Goal: Task Accomplishment & Management: Complete application form

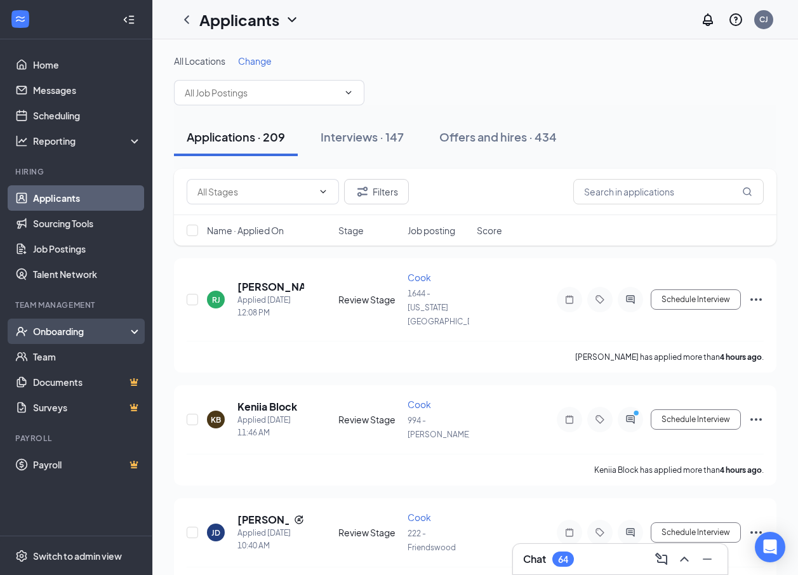
click at [58, 331] on div "Onboarding" at bounding box center [82, 331] width 98 height 13
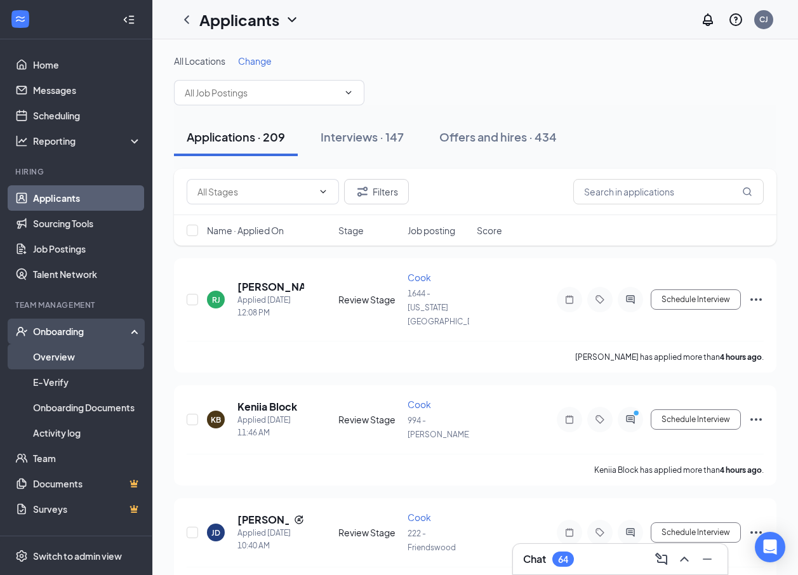
click at [58, 357] on link "Overview" at bounding box center [87, 356] width 109 height 25
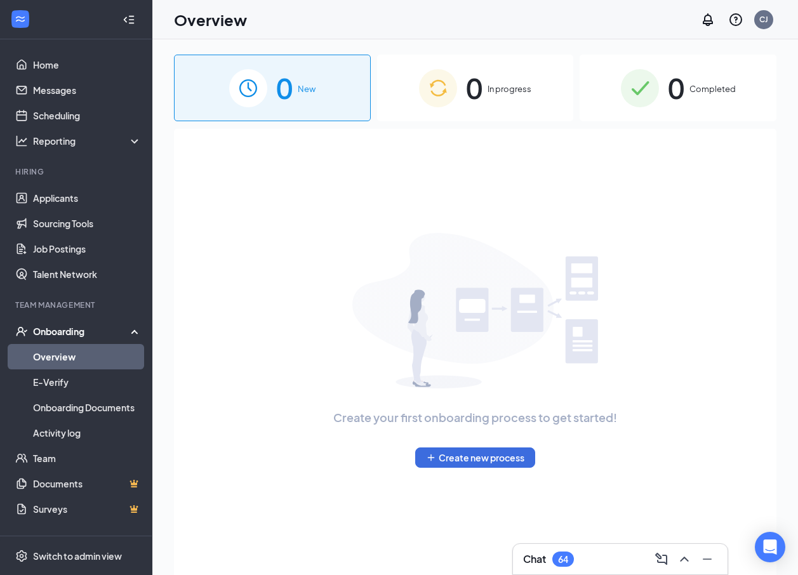
click at [600, 83] on div "0 Completed" at bounding box center [678, 88] width 197 height 67
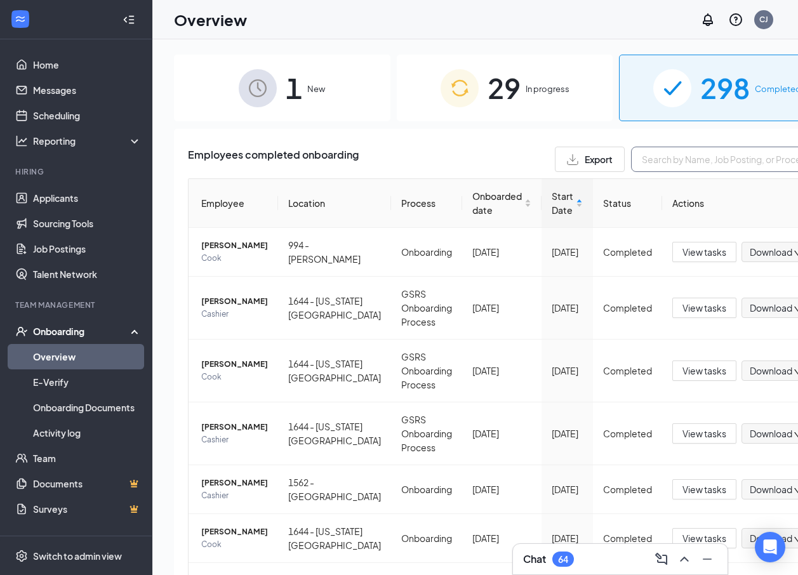
click at [600, 157] on input "text" at bounding box center [726, 159] width 190 height 25
type input "[PERSON_NAME]"
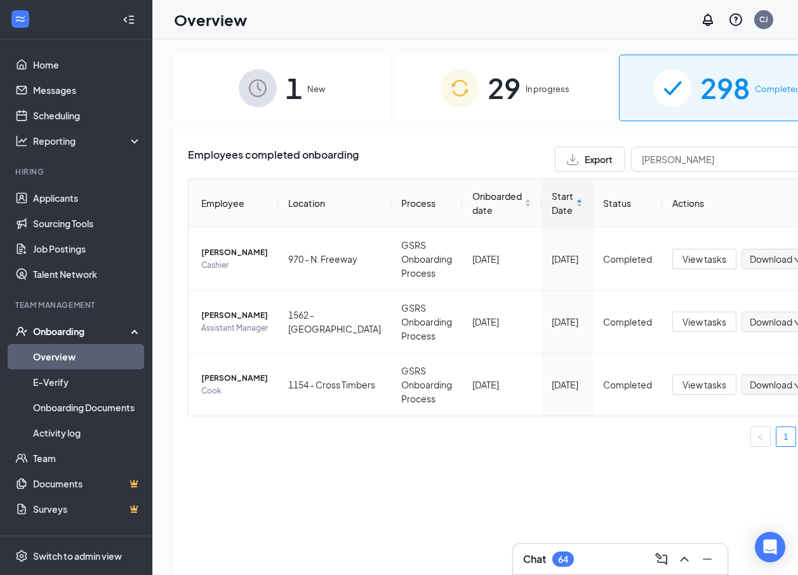
click at [487, 93] on span "29" at bounding box center [503, 88] width 33 height 44
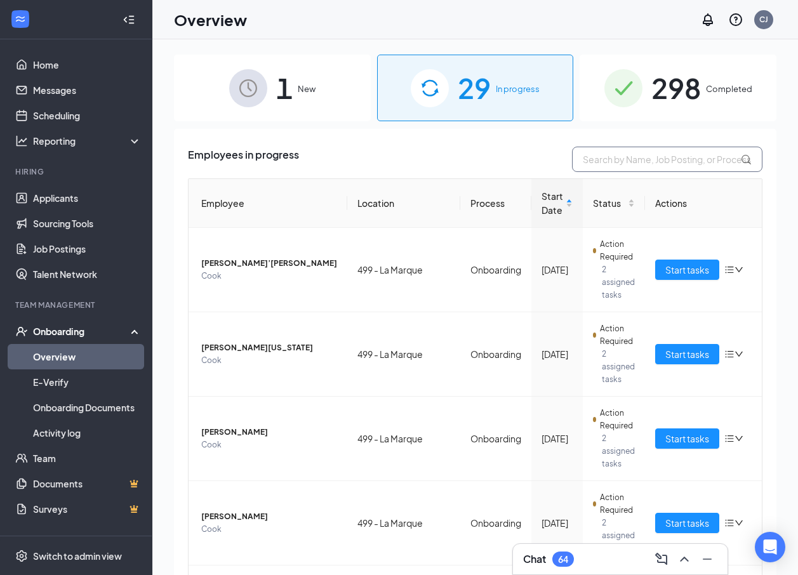
click at [600, 164] on input "text" at bounding box center [667, 159] width 190 height 25
type input "[PERSON_NAME]"
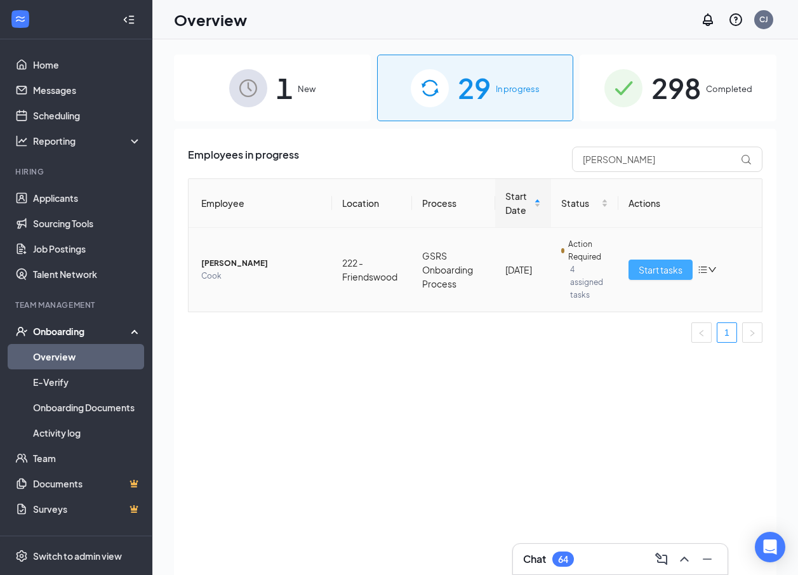
click at [600, 265] on span "Start tasks" at bounding box center [661, 270] width 44 height 14
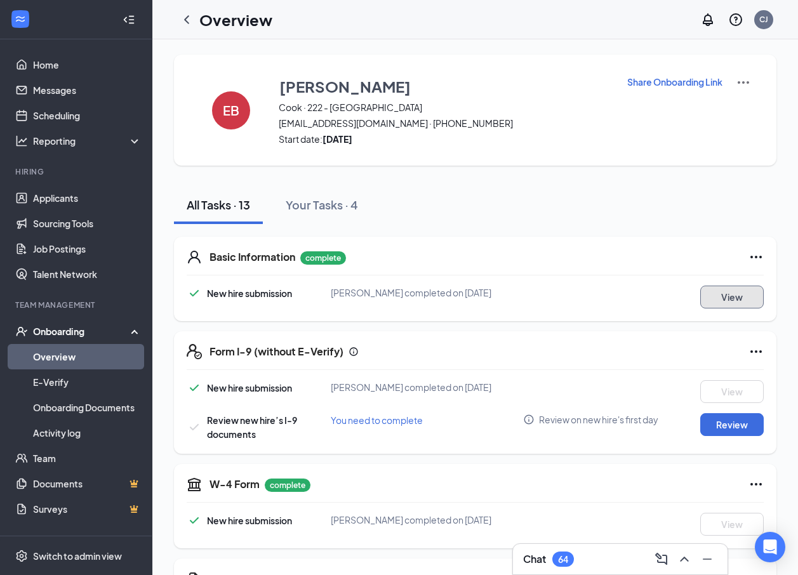
click at [600, 304] on button "View" at bounding box center [731, 297] width 63 height 23
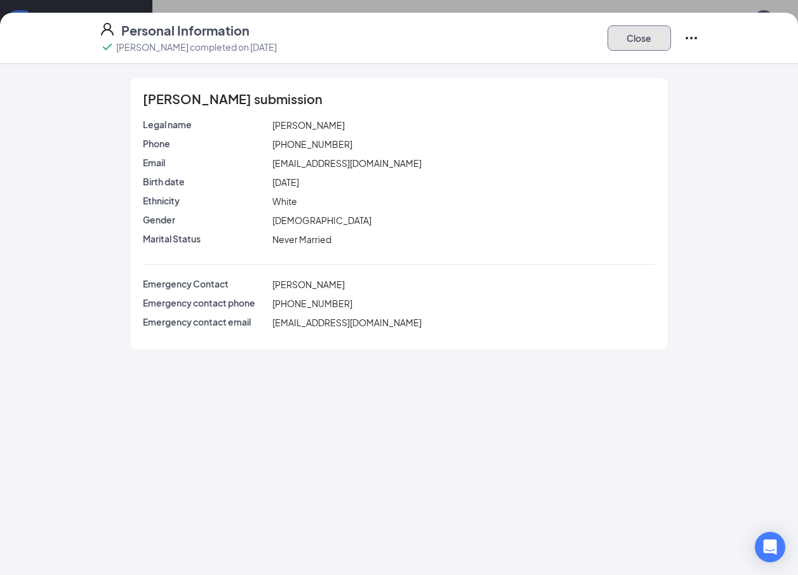
click at [600, 37] on button "Close" at bounding box center [638, 37] width 63 height 25
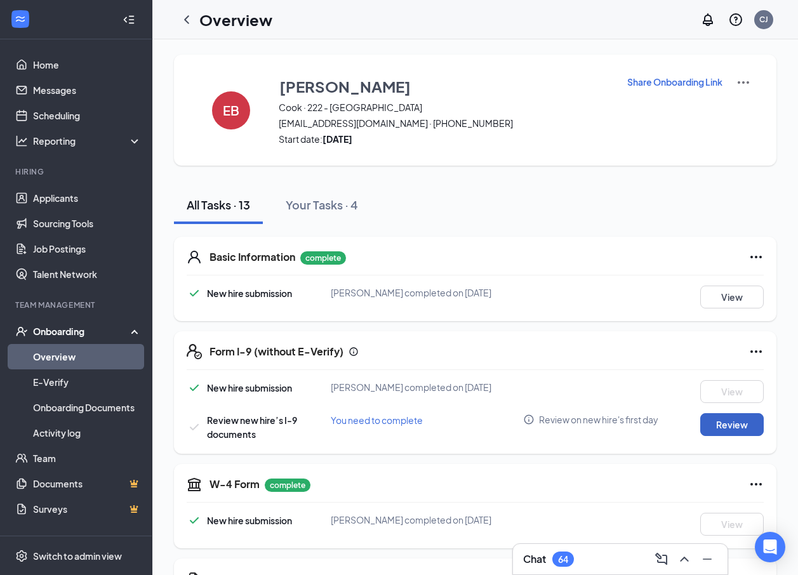
click at [600, 428] on button "Review" at bounding box center [731, 424] width 63 height 23
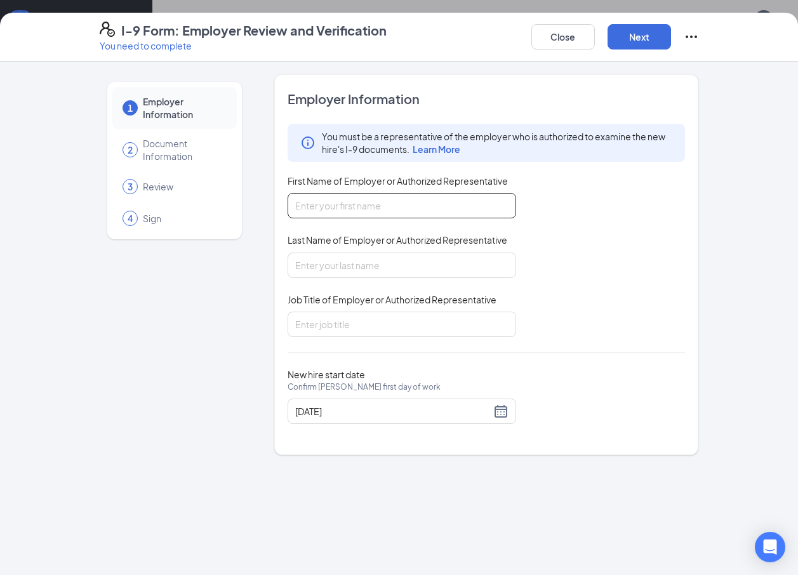
click at [395, 201] on input "First Name of Employer or Authorized Representative" at bounding box center [402, 205] width 229 height 25
type input "[PERSON_NAME]"
click at [352, 277] on input "Last Name of Employer or Authorized Representative" at bounding box center [402, 265] width 229 height 25
type input "[PERSON_NAME]"
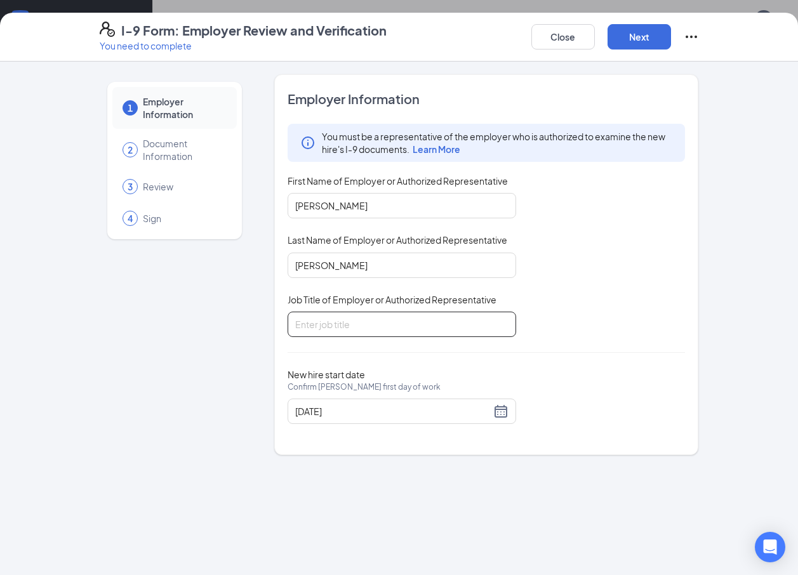
click at [344, 317] on input "Job Title of Employer or Authorized Representative" at bounding box center [402, 324] width 229 height 25
type input "general manager"
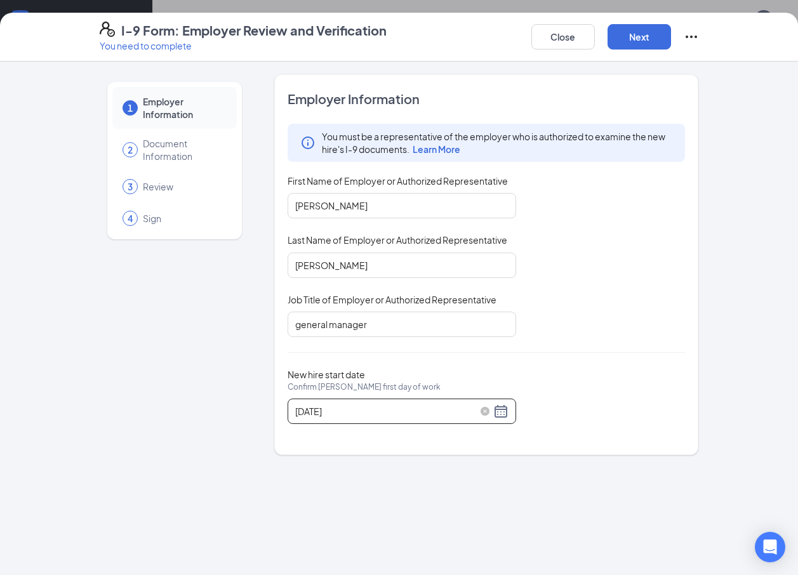
click at [503, 411] on div "[DATE]" at bounding box center [401, 411] width 213 height 15
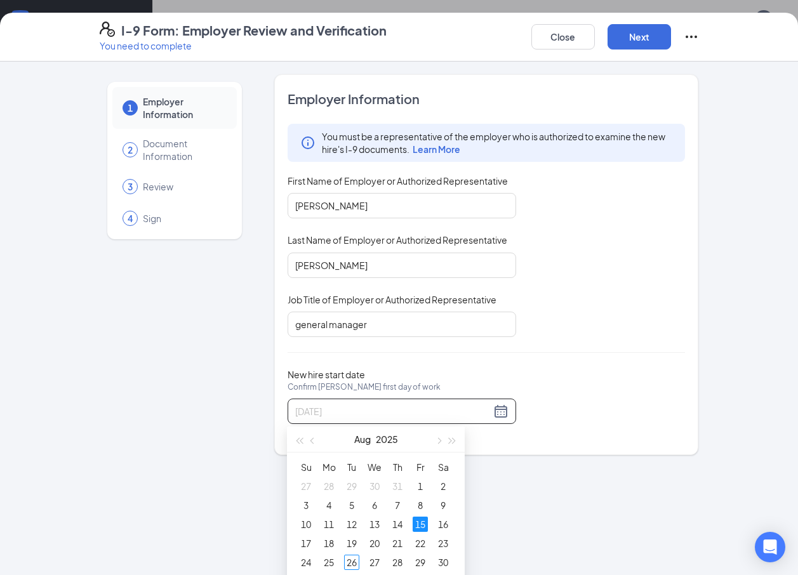
type input "[DATE]"
click at [573, 386] on div "New hire start date Confirm [PERSON_NAME] first day of work [DATE]" at bounding box center [487, 396] width 398 height 55
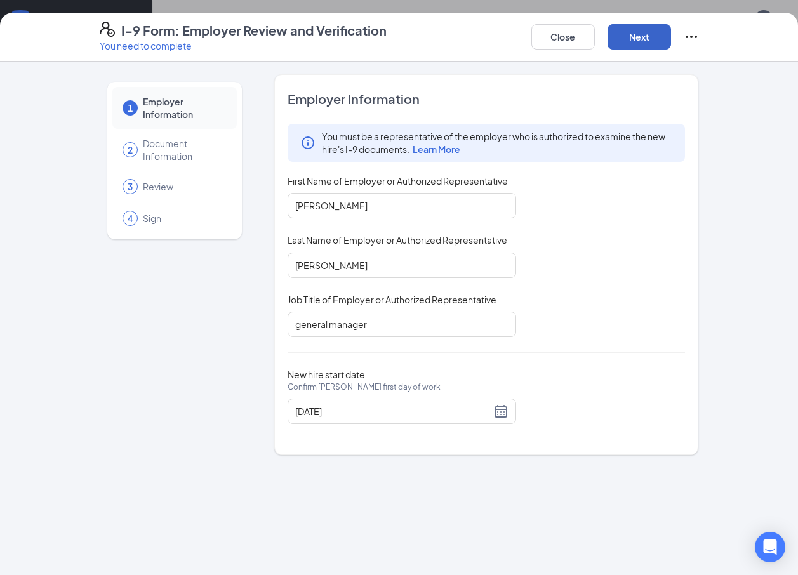
click at [600, 34] on button "Next" at bounding box center [638, 36] width 63 height 25
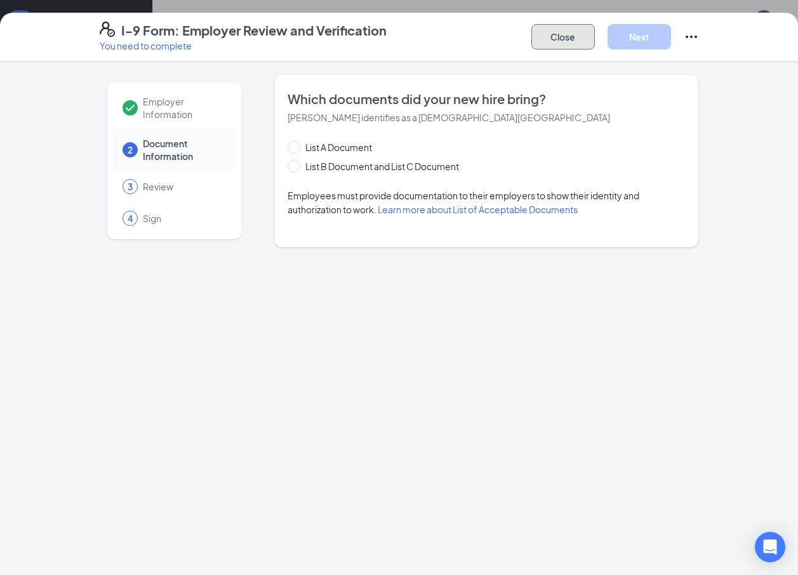
click at [554, 29] on button "Close" at bounding box center [562, 36] width 63 height 25
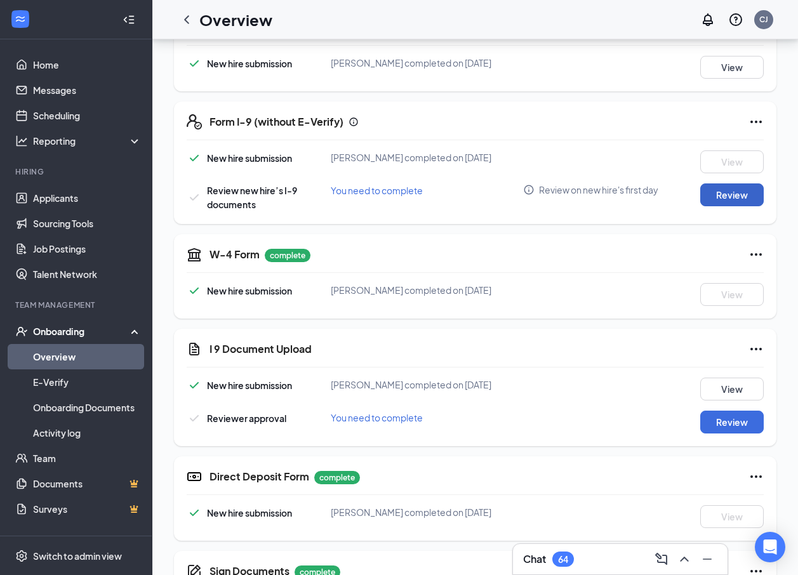
scroll to position [254, 0]
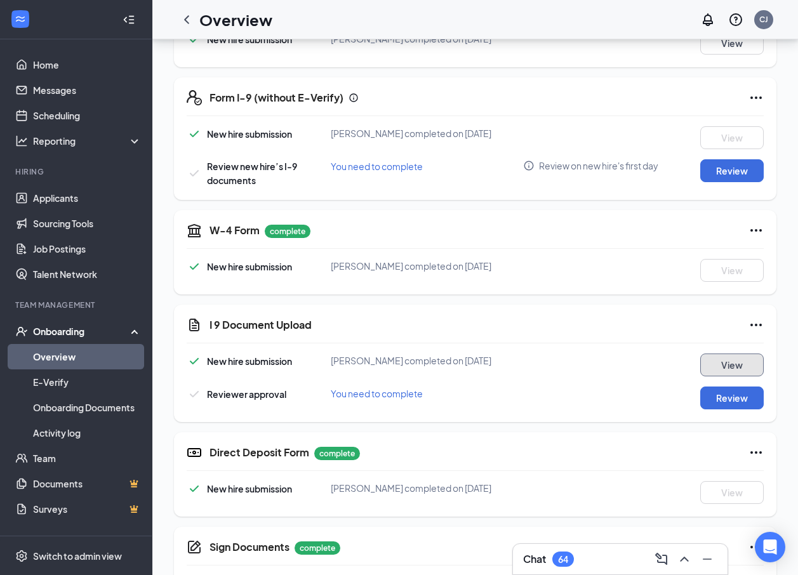
click at [600, 367] on button "View" at bounding box center [731, 365] width 63 height 23
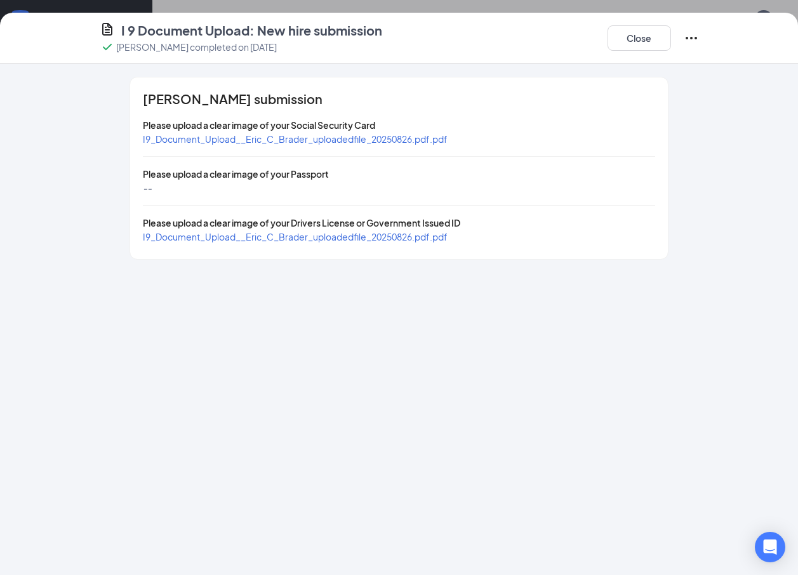
click at [303, 139] on span "I9_Document_Upload__Eric_C_Brader_uploadedfile_20250826.pdf.pdf" at bounding box center [295, 138] width 305 height 11
click at [319, 244] on div "[PERSON_NAME] submission Please upload a clear image of your Social Security Ca…" at bounding box center [399, 168] width 538 height 182
click at [318, 240] on span "I9_Document_Upload__Eric_C_Brader_uploadedfile_20250826.pdf.pdf" at bounding box center [295, 236] width 305 height 11
click at [600, 44] on button "Close" at bounding box center [638, 37] width 63 height 25
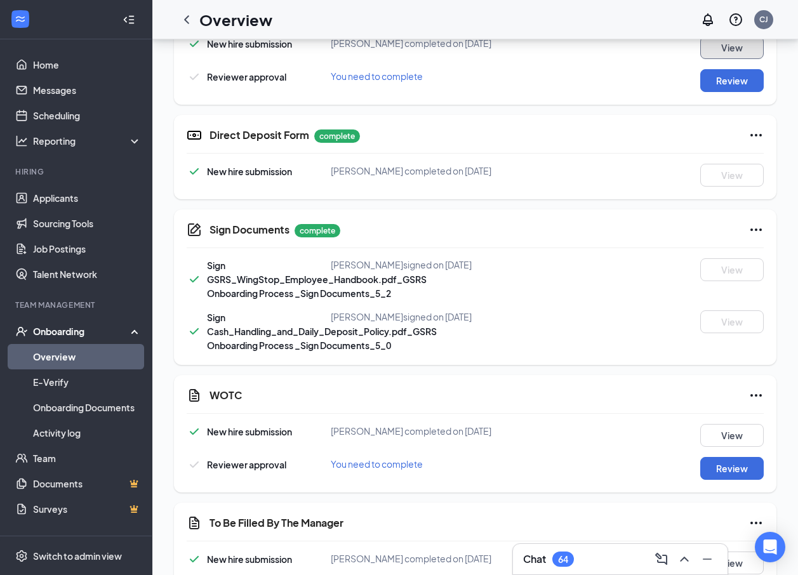
scroll to position [190, 0]
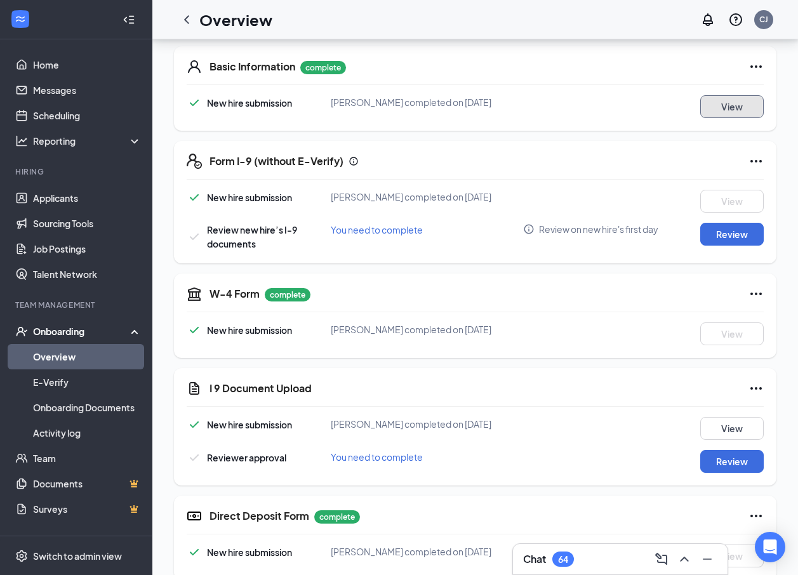
click at [600, 101] on button "View" at bounding box center [731, 106] width 63 height 23
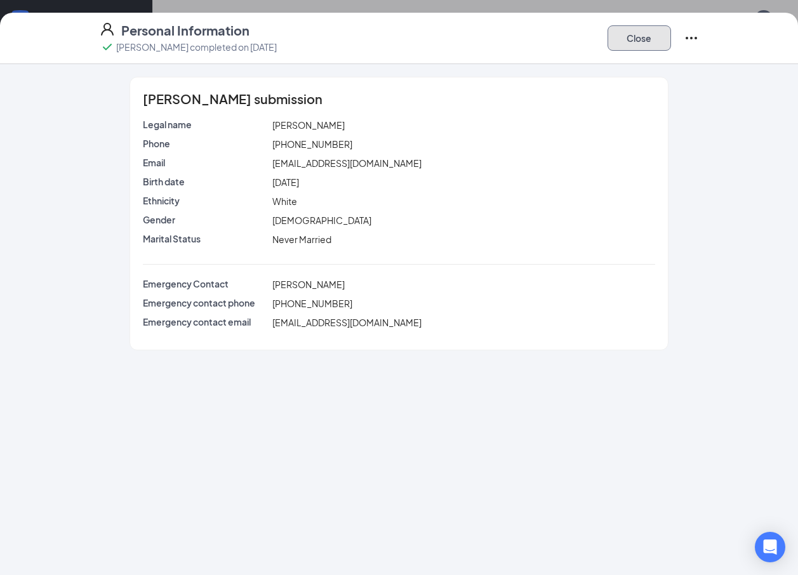
click at [600, 37] on button "Close" at bounding box center [638, 37] width 63 height 25
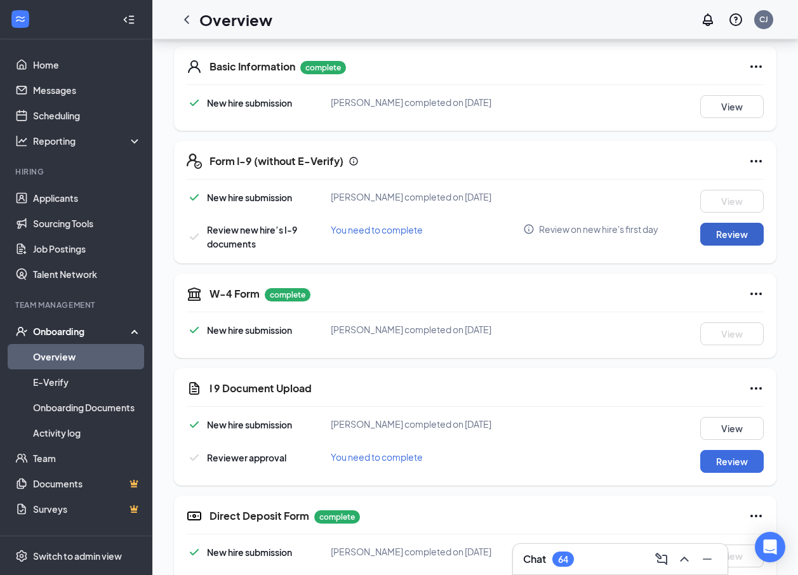
click at [600, 234] on button "Review" at bounding box center [731, 234] width 63 height 23
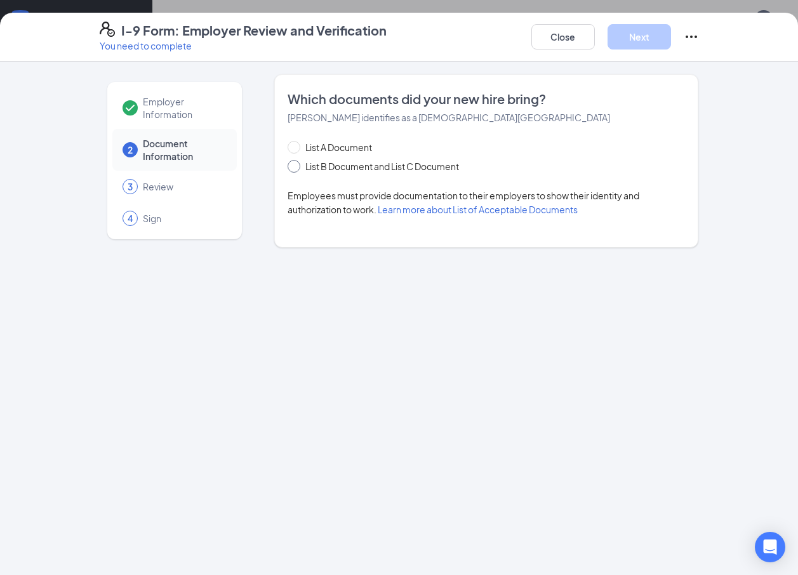
click at [297, 168] on span at bounding box center [294, 166] width 13 height 13
click at [296, 168] on input "List B Document and List C Document" at bounding box center [292, 164] width 9 height 9
radio input "true"
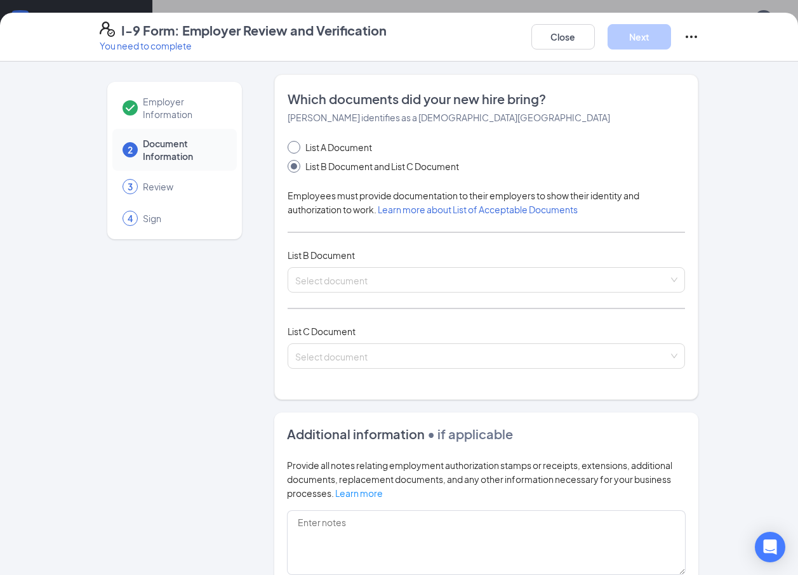
click at [289, 147] on input "List A Document" at bounding box center [292, 145] width 9 height 9
radio input "true"
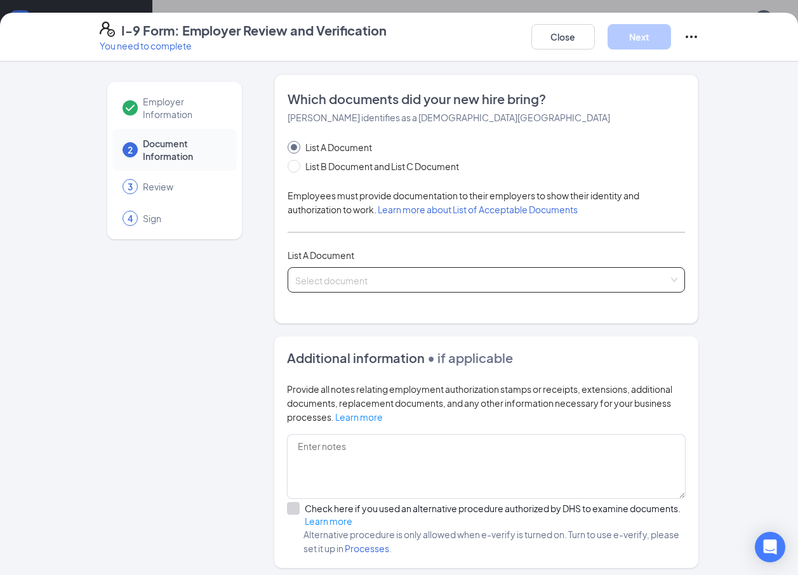
click at [343, 279] on input "search" at bounding box center [482, 277] width 374 height 19
click at [312, 164] on span "List B Document and List C Document" at bounding box center [382, 166] width 164 height 14
click at [296, 164] on input "List B Document and List C Document" at bounding box center [292, 164] width 9 height 9
radio input "true"
radio input "false"
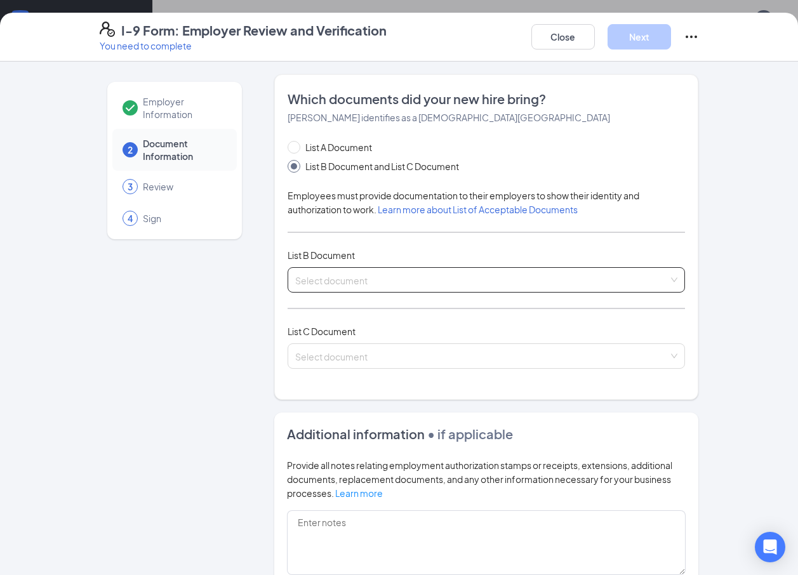
click at [318, 274] on input "search" at bounding box center [482, 277] width 374 height 19
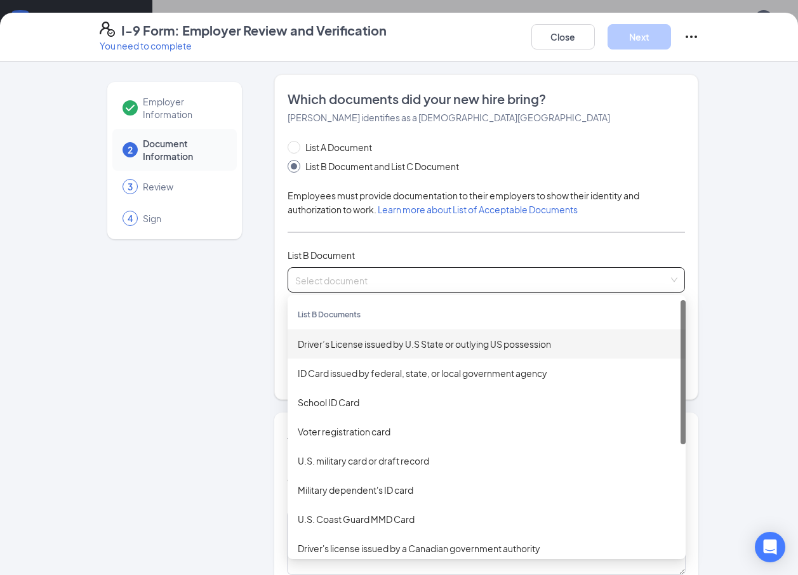
click at [316, 342] on div "Driver’s License issued by U.S State or outlying US possession" at bounding box center [487, 344] width 378 height 14
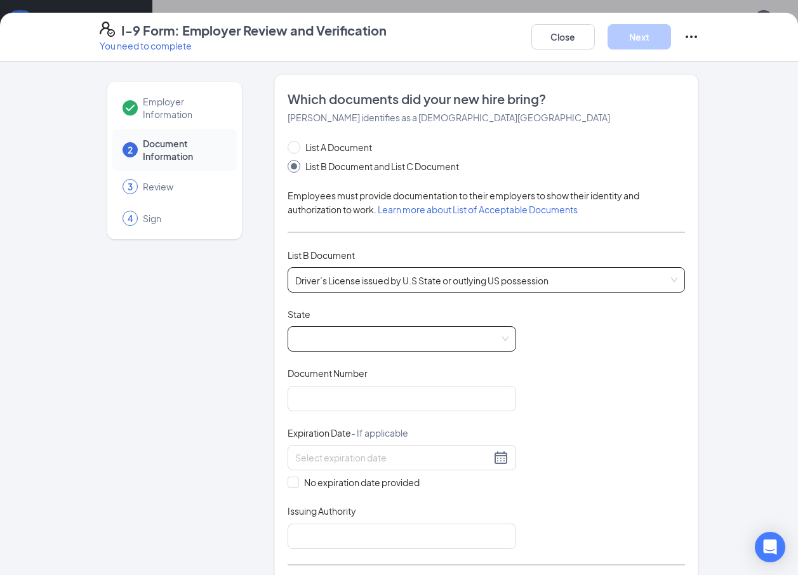
click at [315, 338] on span at bounding box center [401, 339] width 213 height 24
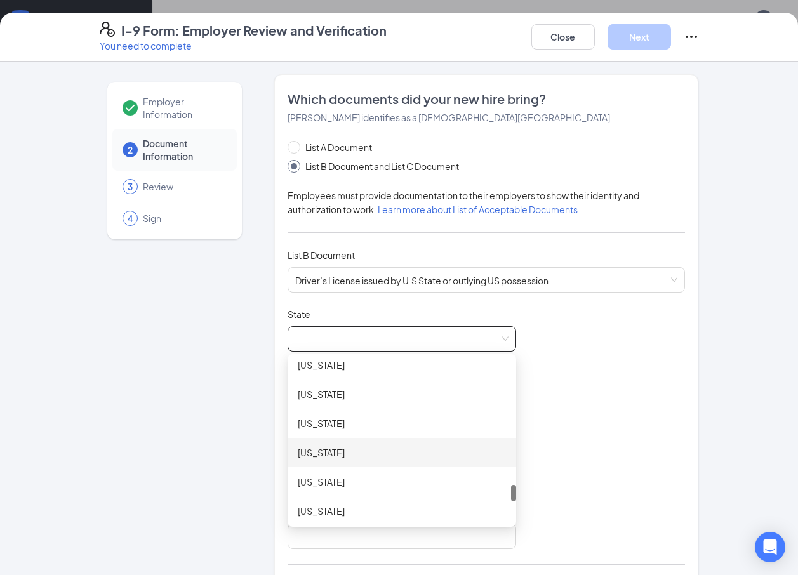
scroll to position [1333, 0]
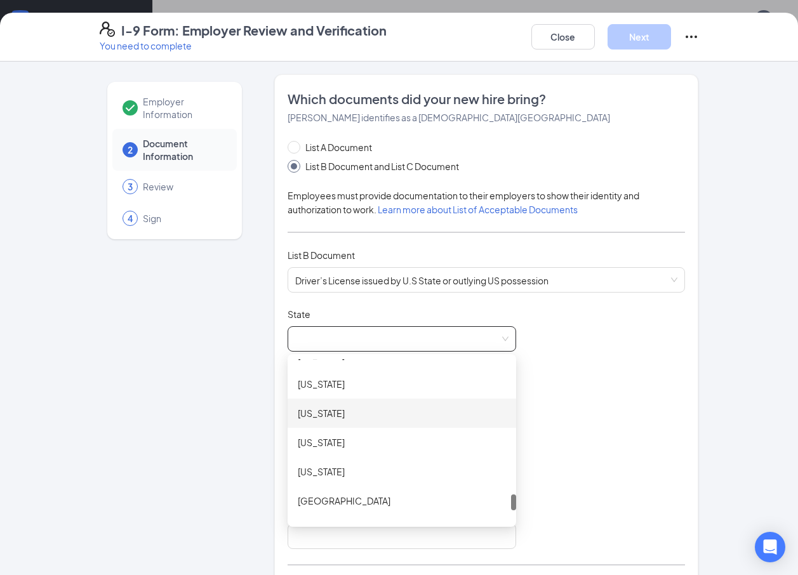
click at [301, 412] on div "[US_STATE]" at bounding box center [402, 413] width 208 height 14
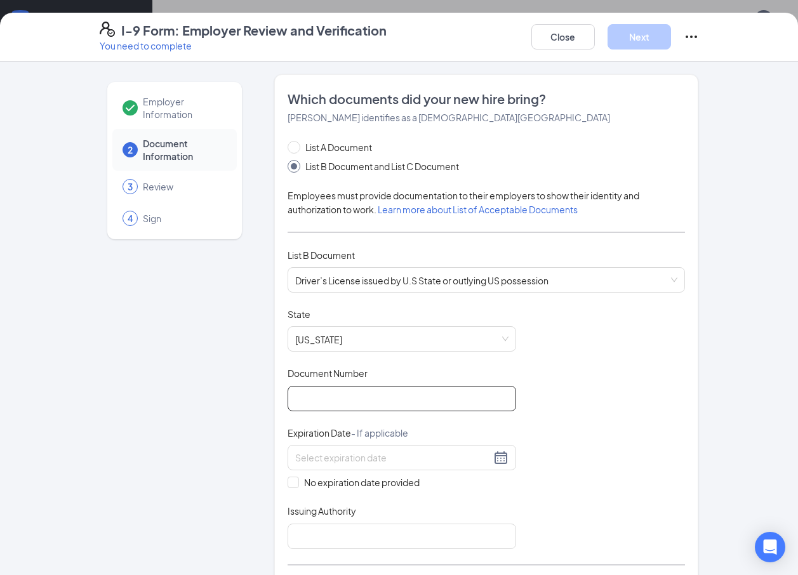
click at [309, 397] on input "Document Number" at bounding box center [402, 398] width 229 height 25
type input "46830143"
click at [322, 464] on input at bounding box center [392, 458] width 195 height 14
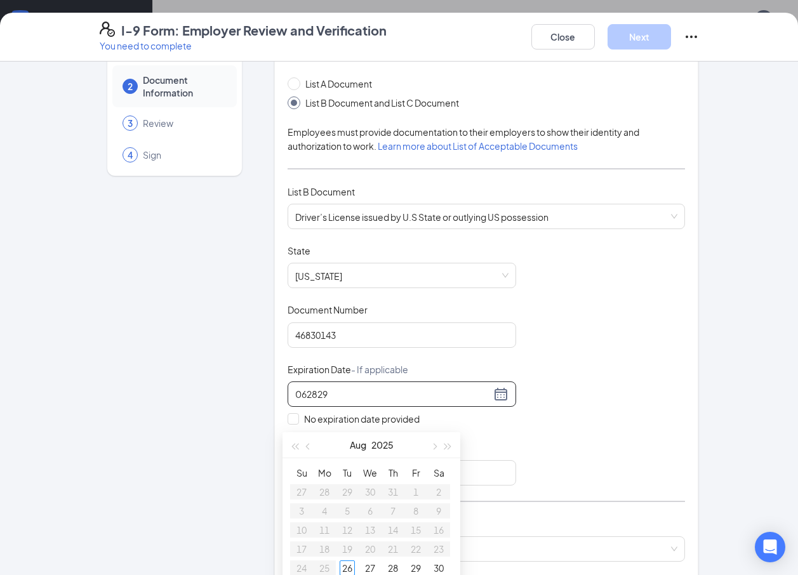
scroll to position [254, 0]
click at [413, 545] on div "29" at bounding box center [415, 545] width 15 height 15
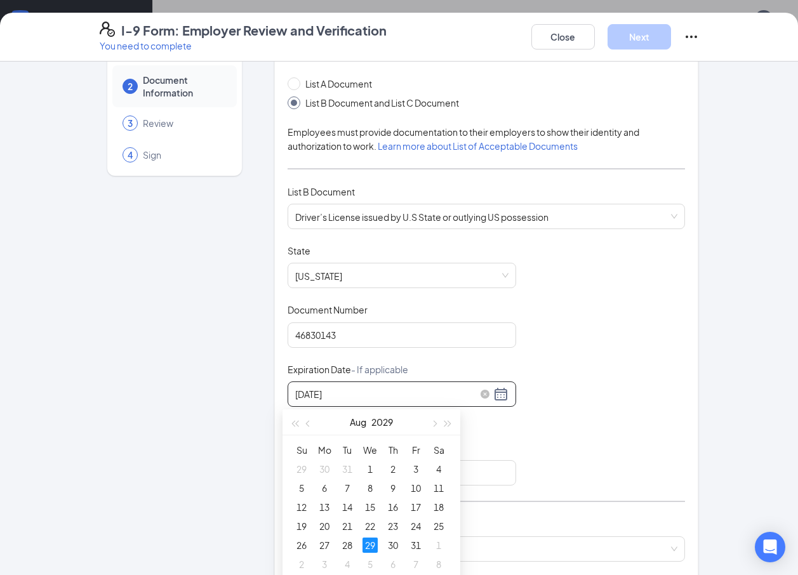
click at [296, 395] on input "[DATE]" at bounding box center [392, 394] width 195 height 14
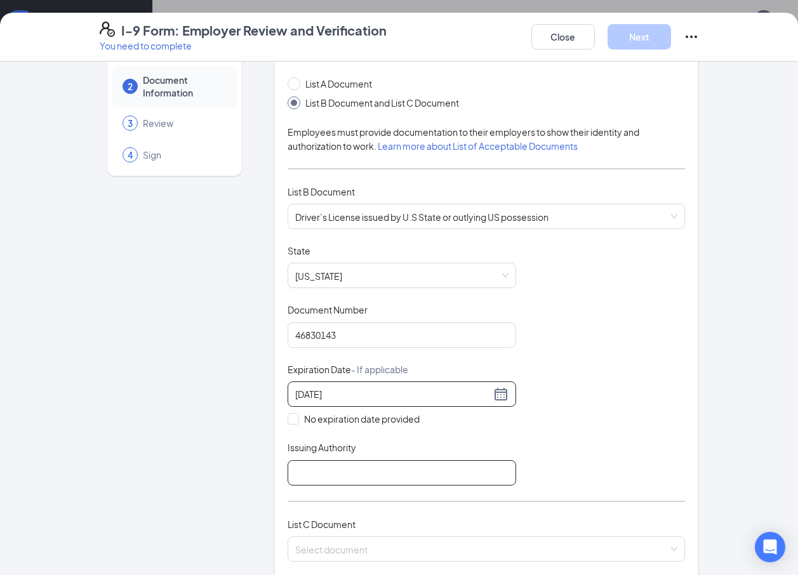
type input "[DATE]"
click at [420, 474] on input "Issuing Authority" at bounding box center [402, 472] width 229 height 25
type input "tx"
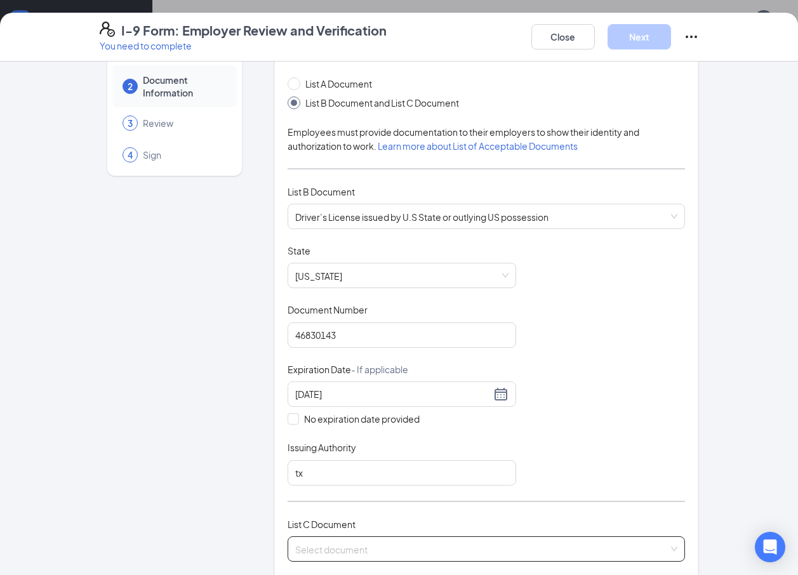
click at [351, 550] on input "search" at bounding box center [482, 546] width 374 height 19
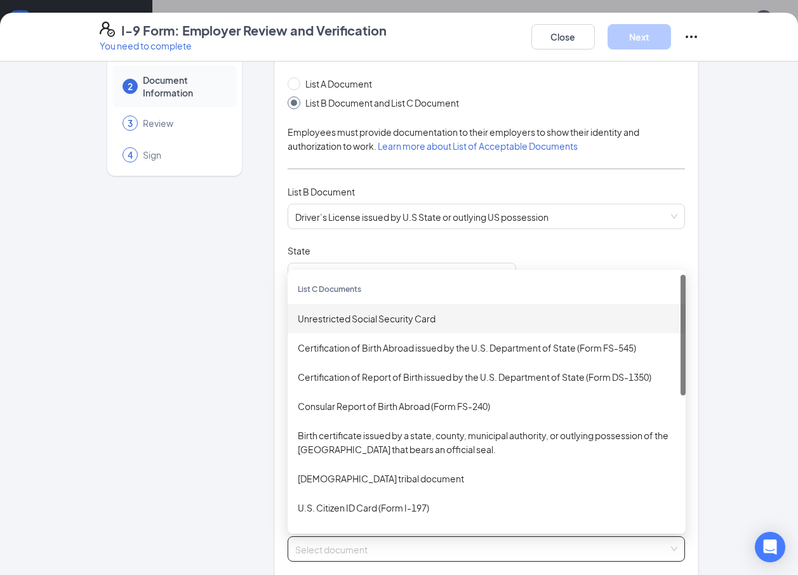
click at [364, 312] on div "Unrestricted Social Security Card" at bounding box center [487, 319] width 378 height 14
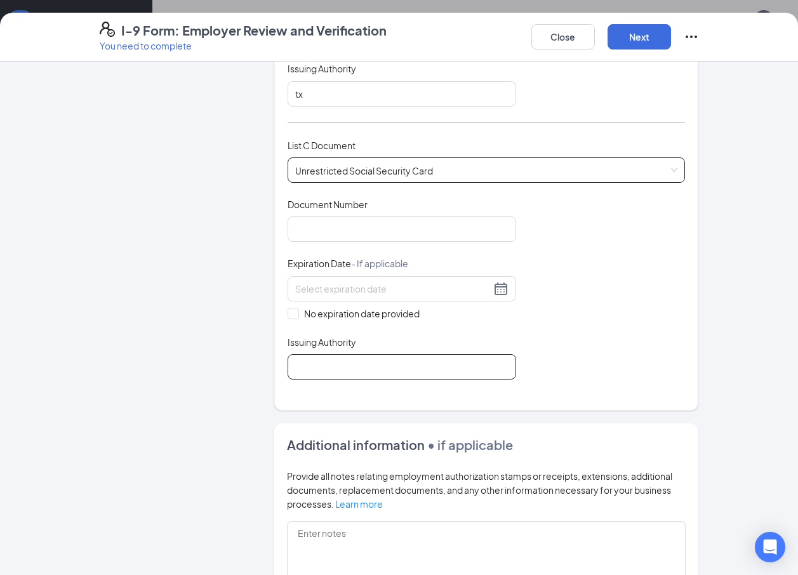
scroll to position [444, 0]
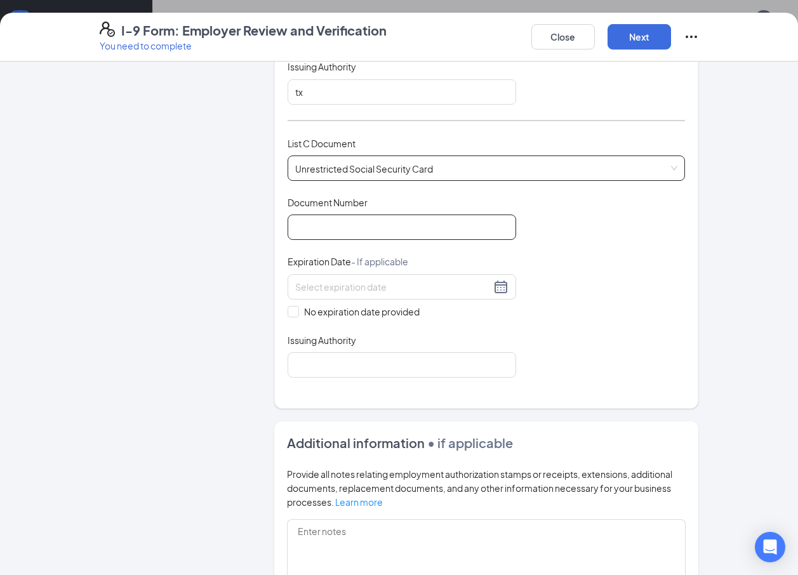
click at [343, 226] on input "Document Number" at bounding box center [402, 227] width 229 height 25
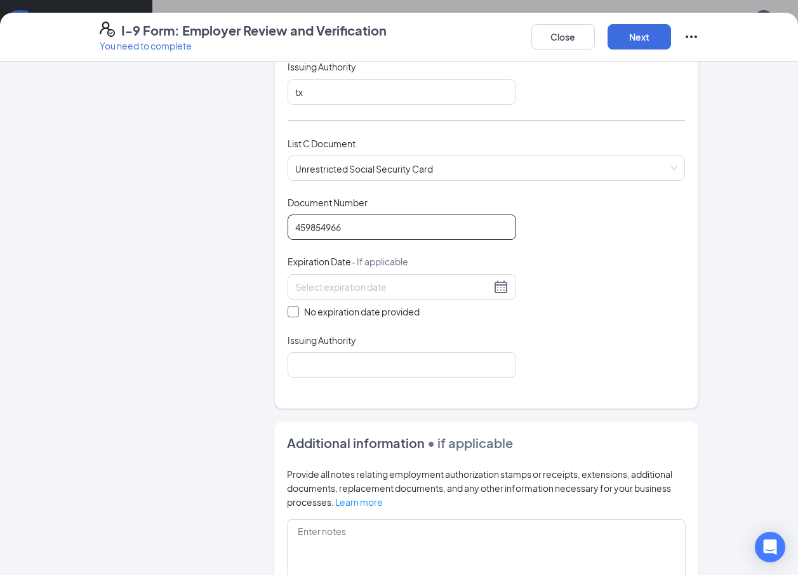
type input "459854966"
click at [288, 314] on input "No expiration date provided" at bounding box center [292, 310] width 9 height 9
checkbox input "true"
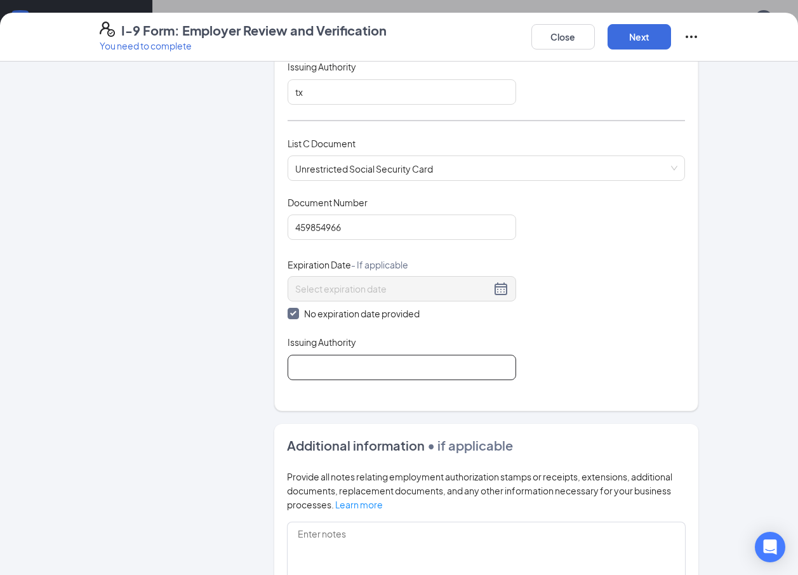
click at [316, 368] on input "Issuing Authority" at bounding box center [402, 367] width 229 height 25
type input "tx"
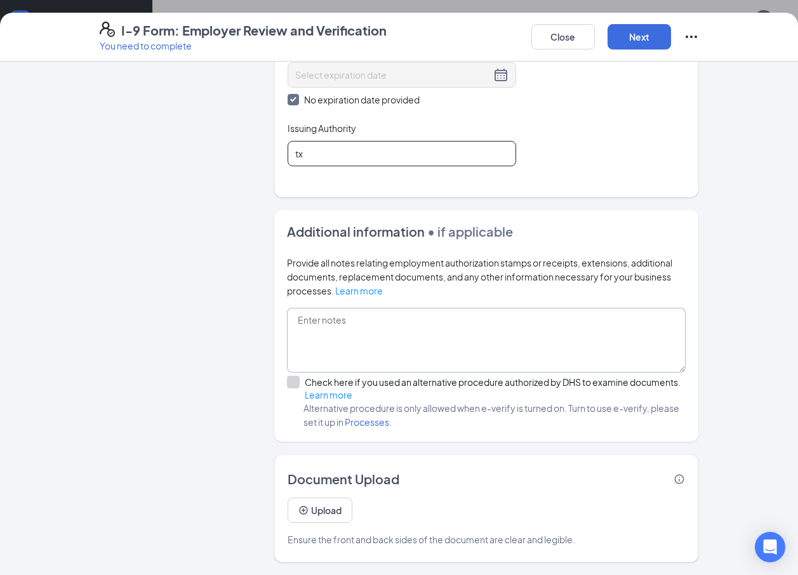
scroll to position [381, 0]
click at [600, 34] on button "Next" at bounding box center [638, 36] width 63 height 25
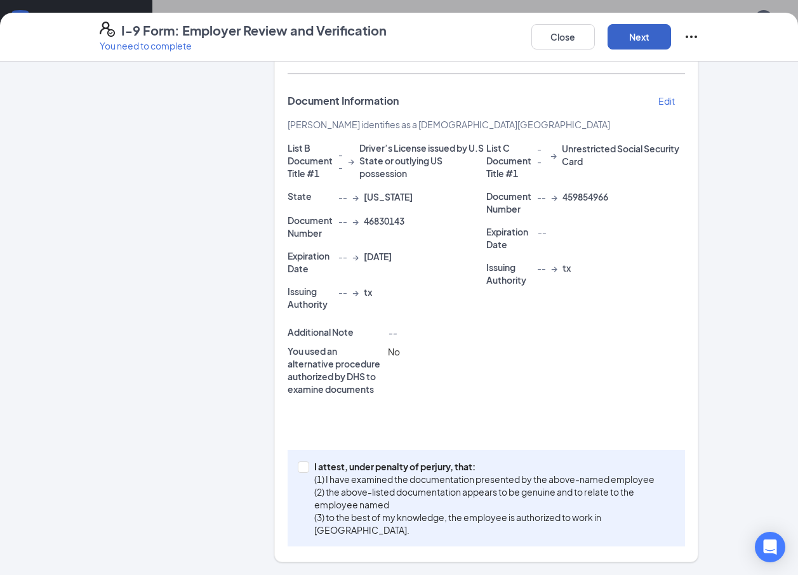
scroll to position [206, 0]
click at [301, 466] on input "I attest, under penalty of [PERSON_NAME], that: (1) I have examined the documen…" at bounding box center [302, 465] width 9 height 9
checkbox input "true"
click at [600, 32] on button "Next" at bounding box center [638, 36] width 63 height 25
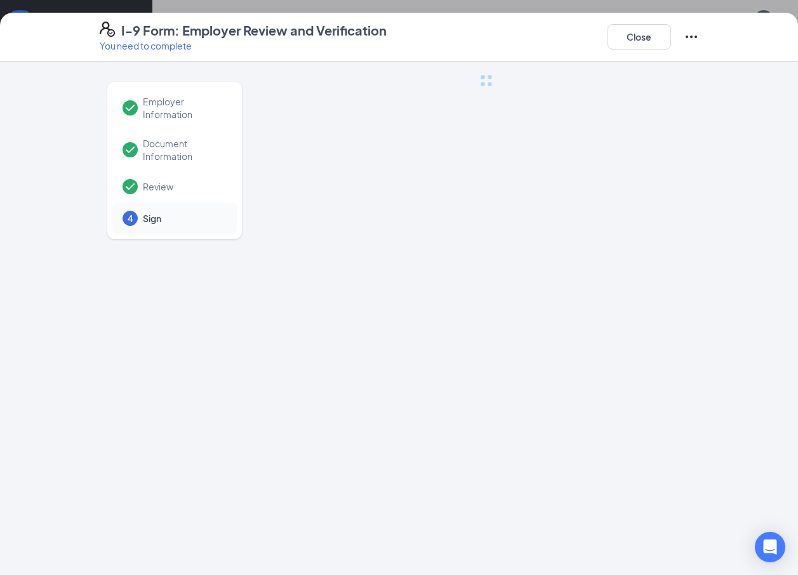
scroll to position [0, 0]
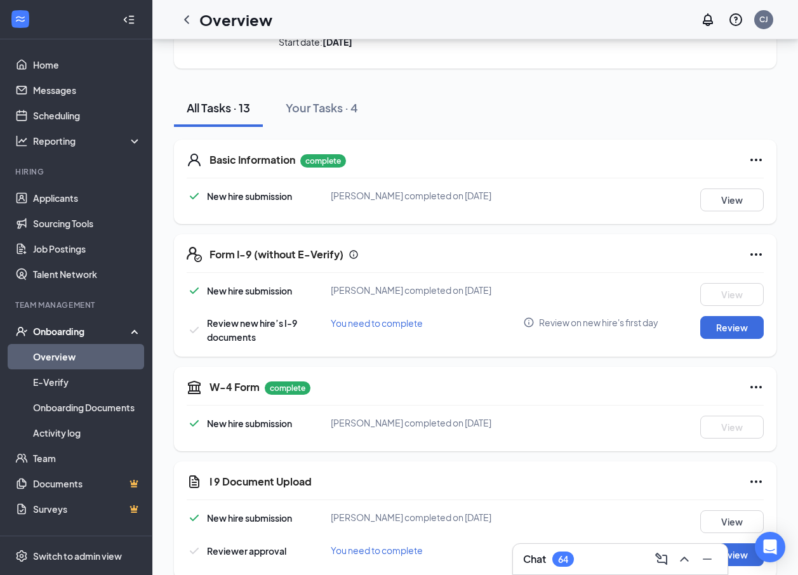
scroll to position [190, 0]
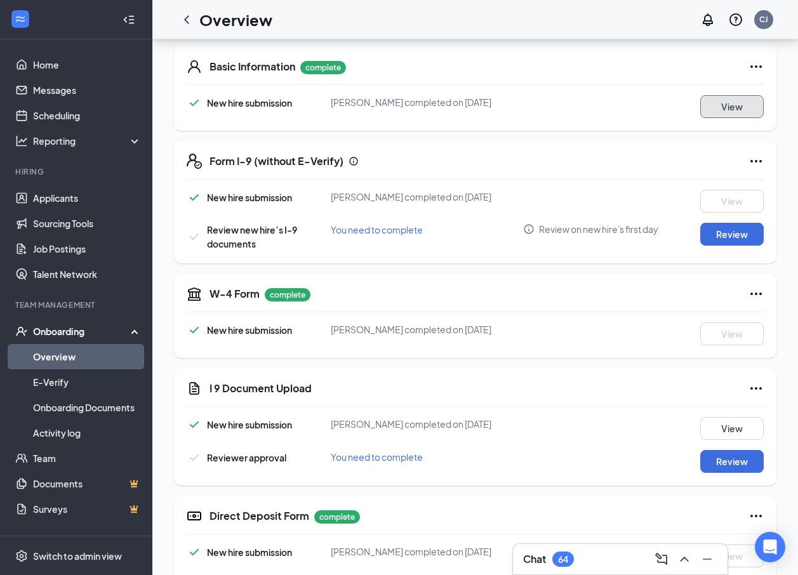
click at [743, 103] on button "View" at bounding box center [731, 106] width 63 height 23
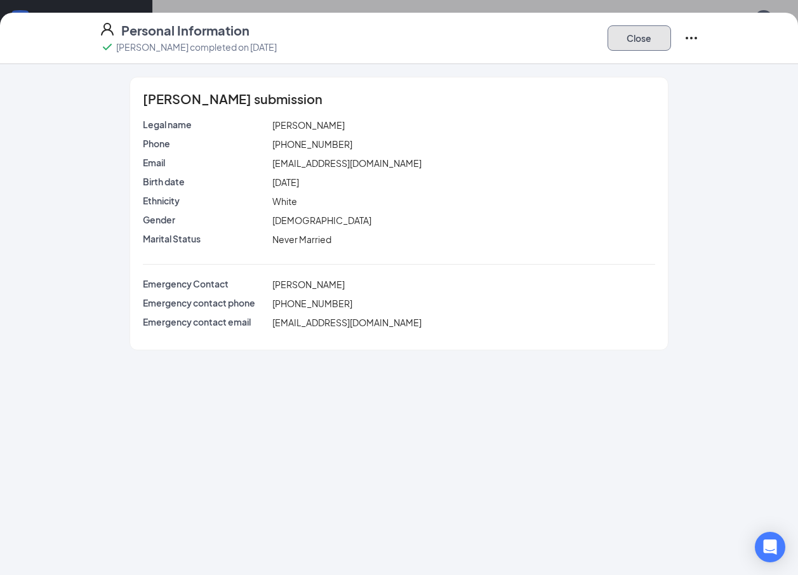
click at [640, 40] on button "Close" at bounding box center [638, 37] width 63 height 25
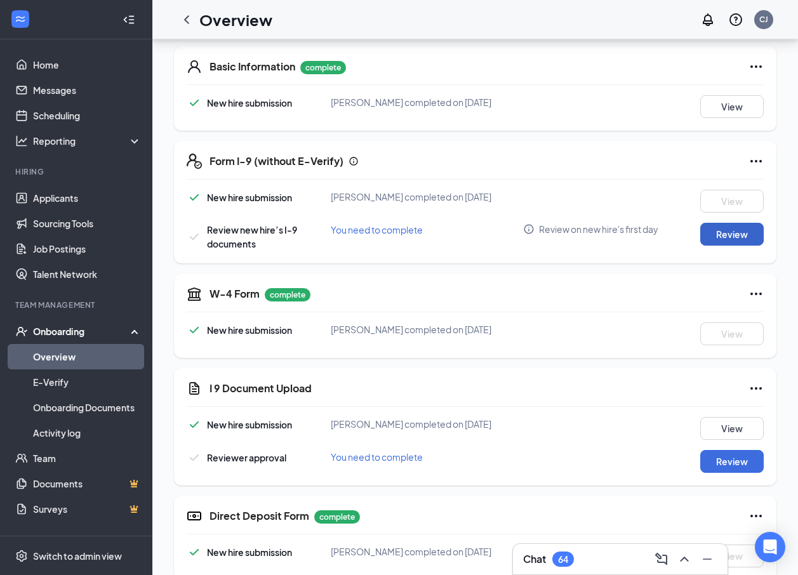
click at [729, 232] on button "Review" at bounding box center [731, 234] width 63 height 23
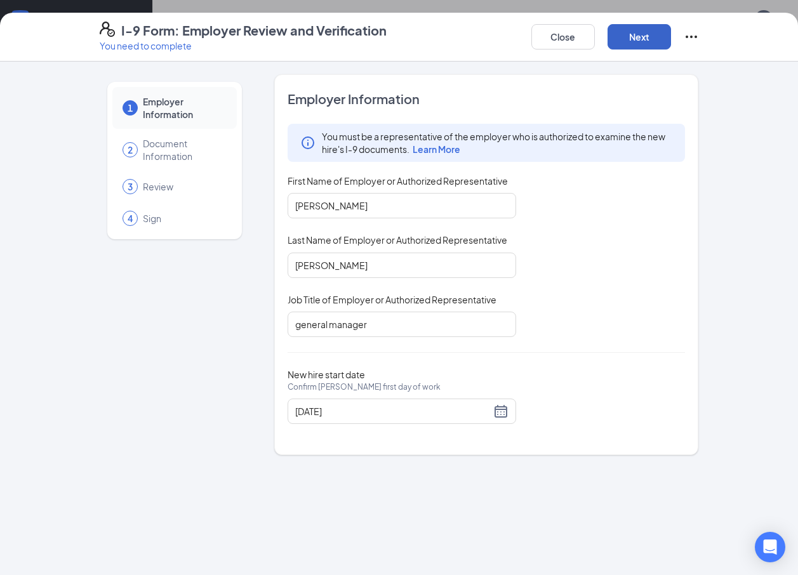
click at [639, 40] on button "Next" at bounding box center [638, 36] width 63 height 25
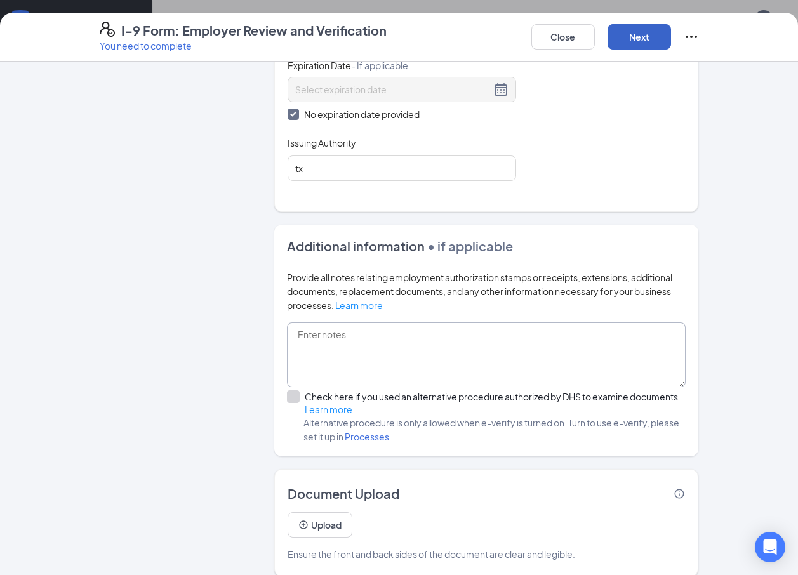
scroll to position [658, 0]
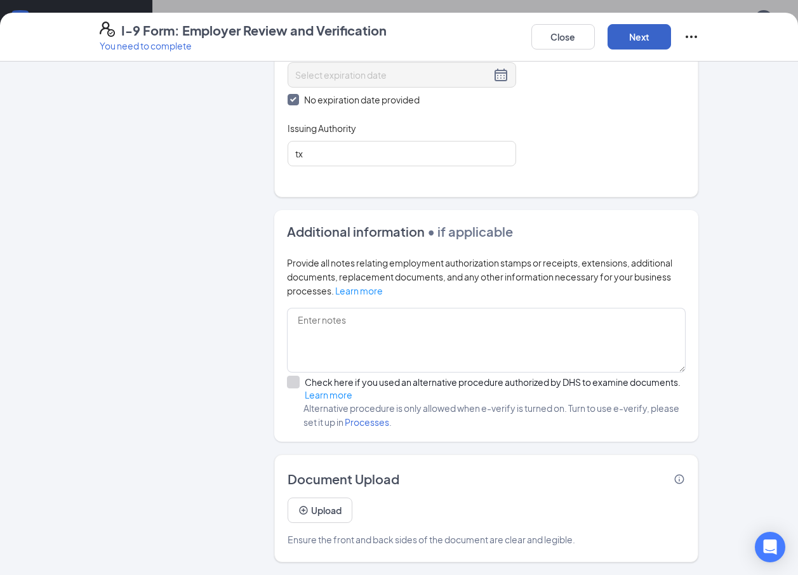
click at [625, 32] on button "Next" at bounding box center [638, 36] width 63 height 25
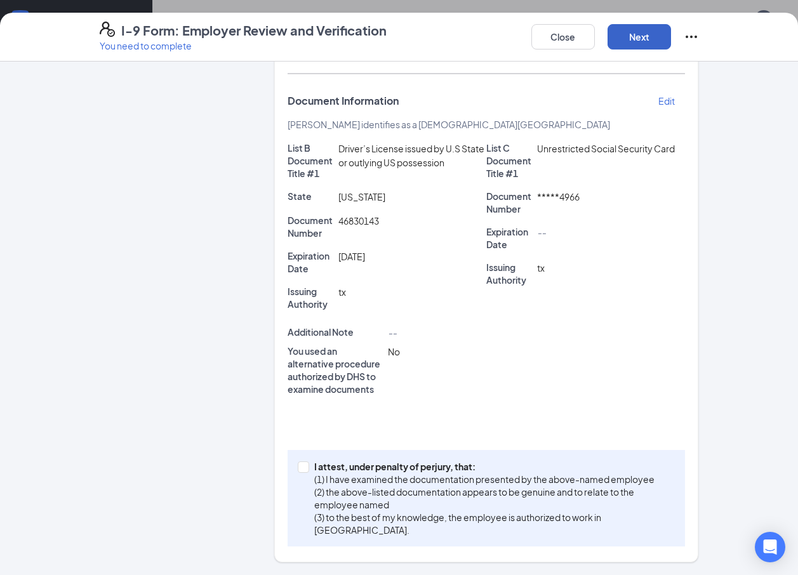
scroll to position [444, 0]
click at [298, 464] on input "I attest, under penalty of [PERSON_NAME], that: (1) I have examined the documen…" at bounding box center [302, 465] width 9 height 9
checkbox input "true"
click at [626, 39] on button "Next" at bounding box center [638, 36] width 63 height 25
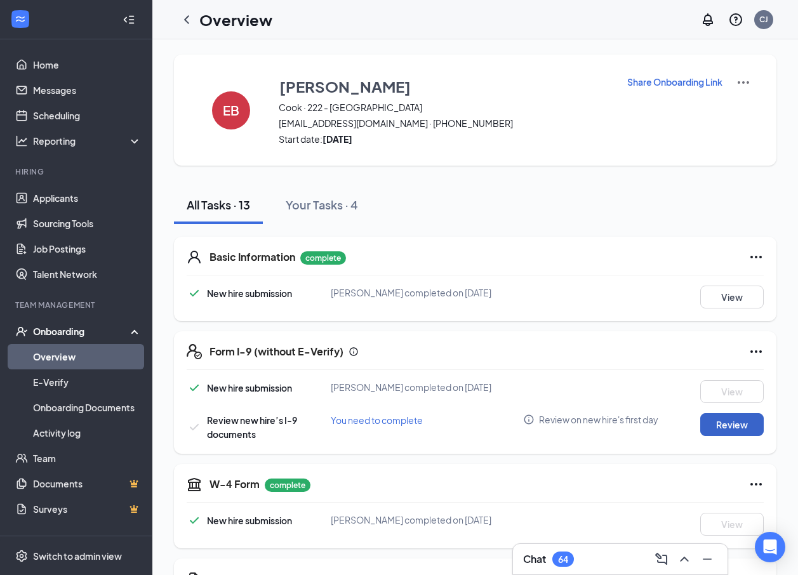
click at [729, 425] on button "Review" at bounding box center [731, 424] width 63 height 23
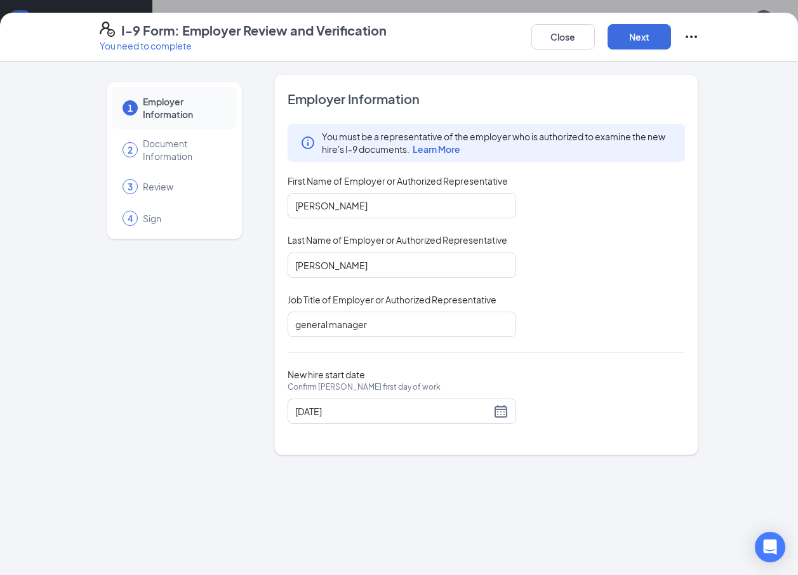
click at [692, 34] on icon "Ellipses" at bounding box center [691, 36] width 15 height 15
click at [700, 62] on button "Mark as complete" at bounding box center [738, 63] width 95 height 20
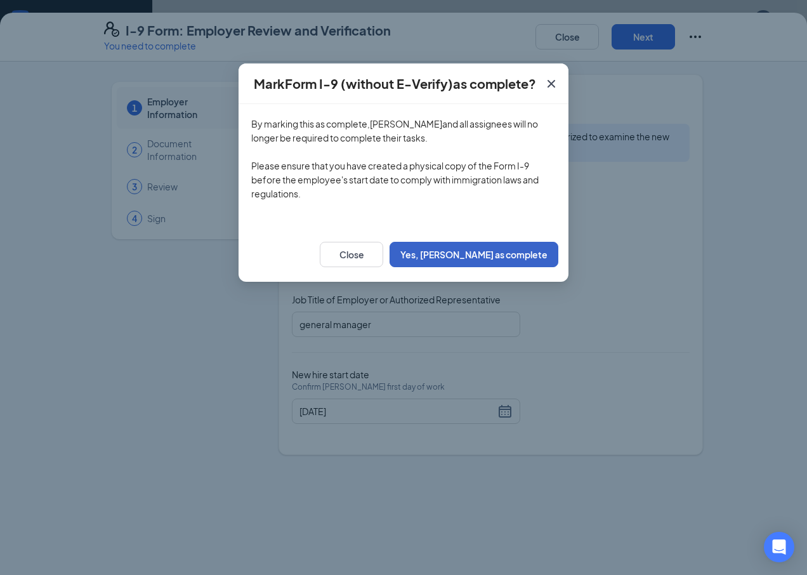
click at [517, 250] on button "Yes, mark as complete" at bounding box center [474, 254] width 169 height 25
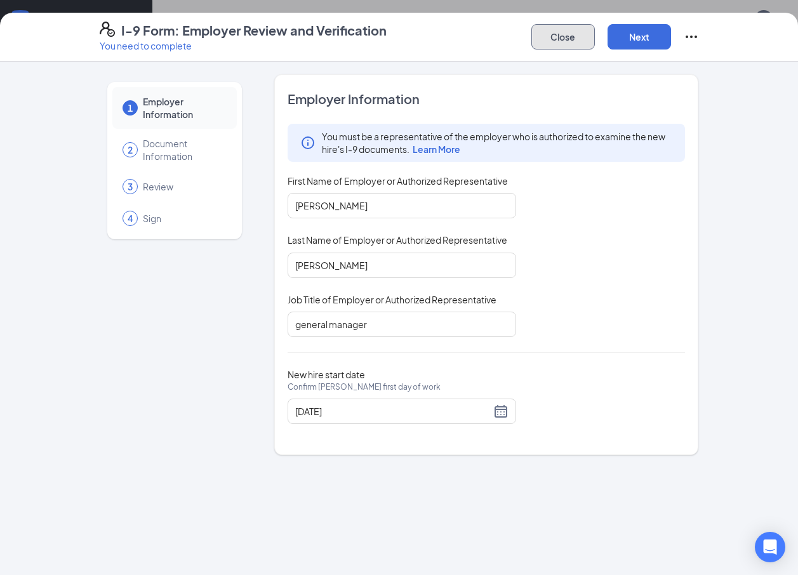
click at [560, 35] on button "Close" at bounding box center [562, 36] width 63 height 25
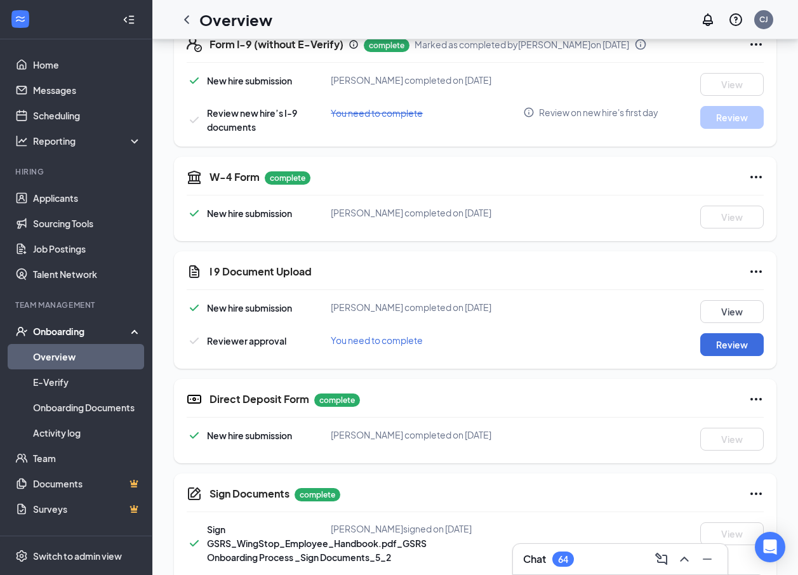
scroll to position [317, 0]
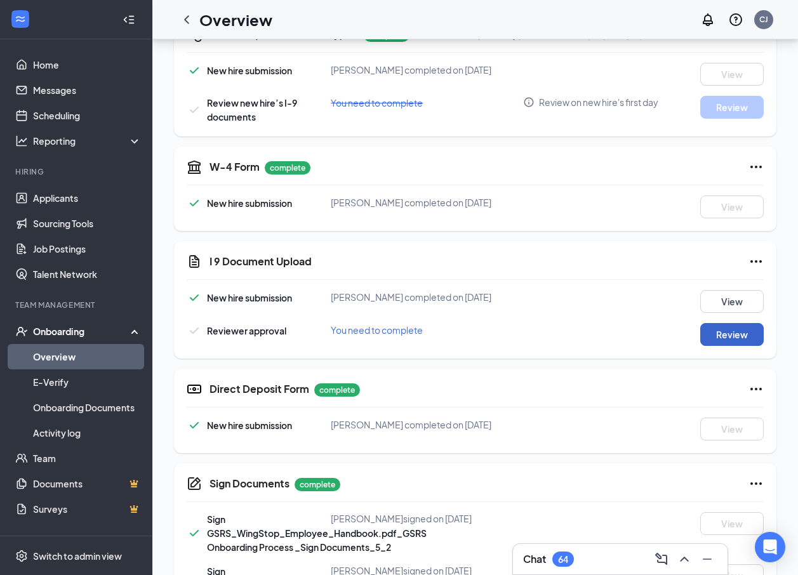
click at [724, 328] on button "Review" at bounding box center [731, 334] width 63 height 23
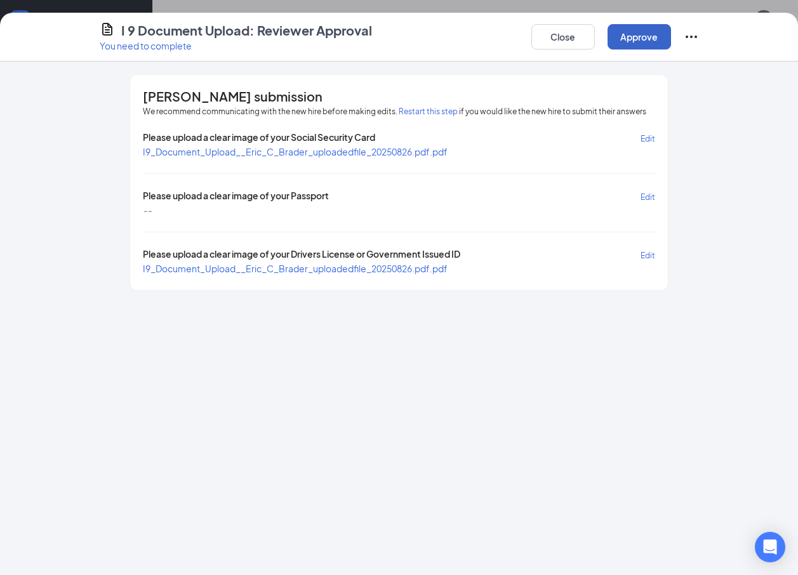
click at [653, 31] on button "Approve" at bounding box center [638, 36] width 63 height 25
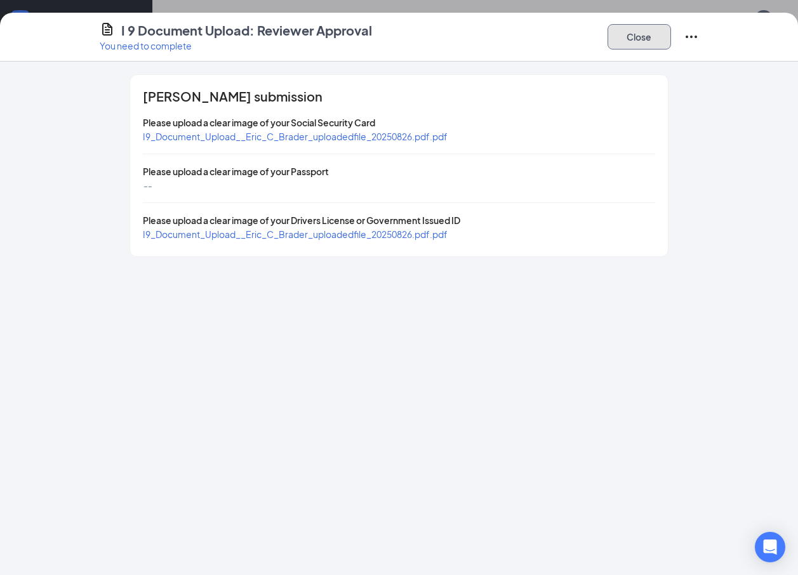
click at [646, 35] on button "Close" at bounding box center [638, 36] width 63 height 25
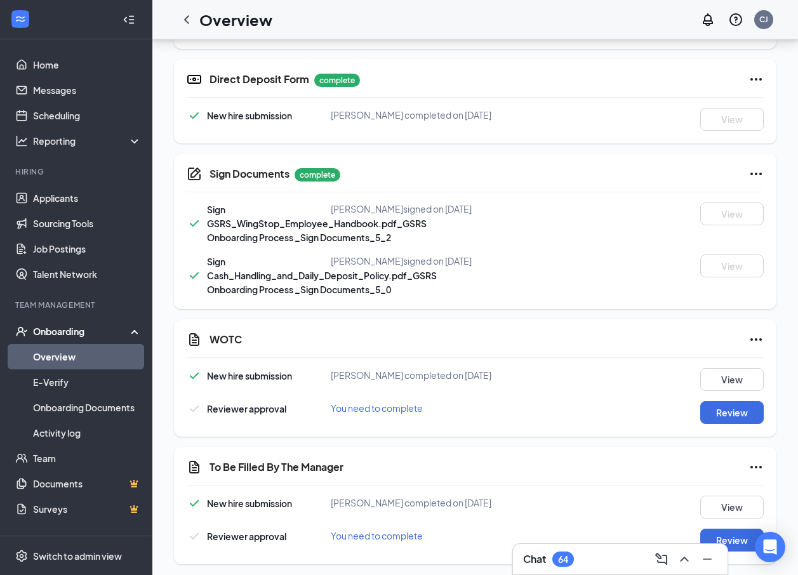
scroll to position [637, 0]
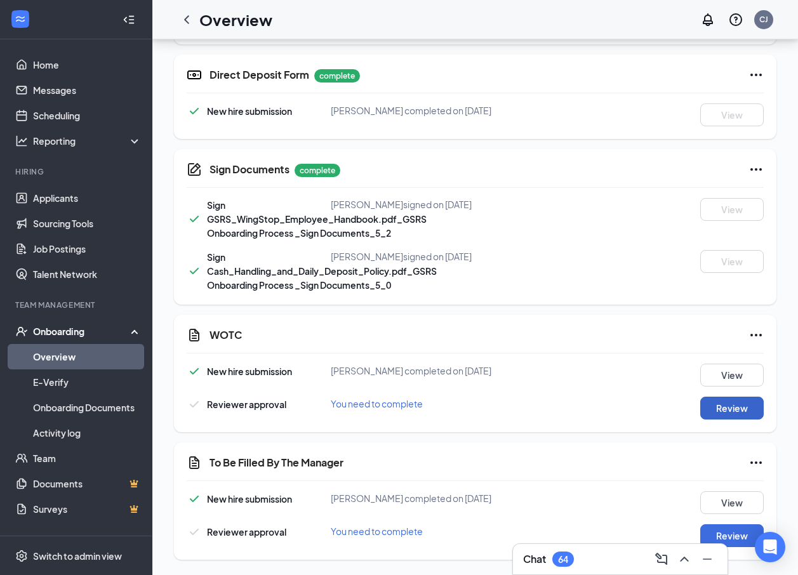
click at [717, 406] on button "Review" at bounding box center [731, 408] width 63 height 23
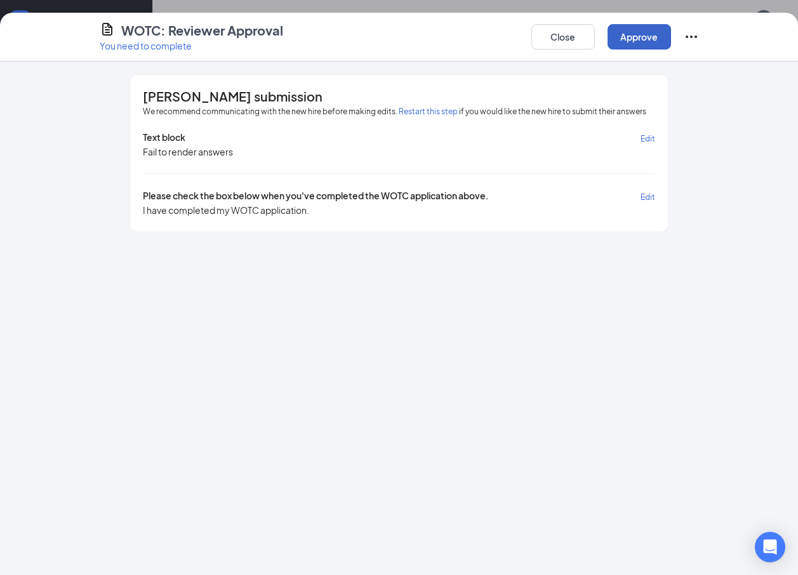
click at [654, 37] on button "Approve" at bounding box center [638, 36] width 63 height 25
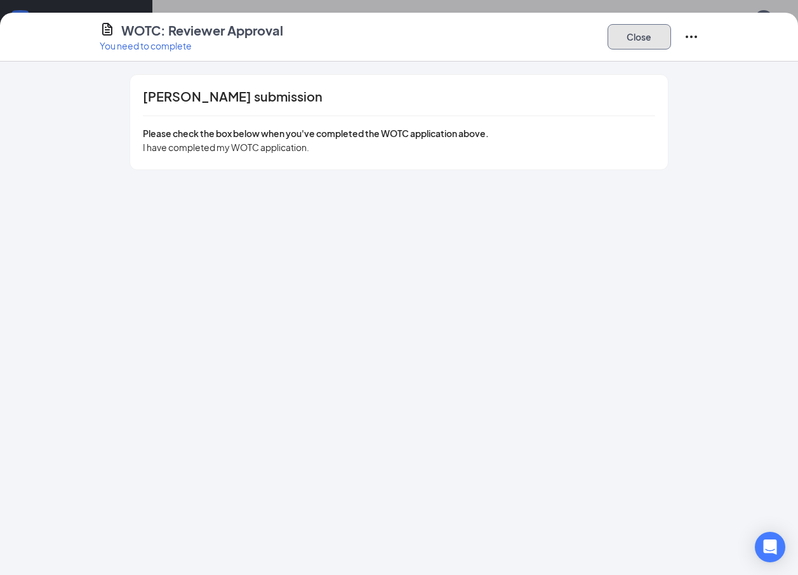
click at [637, 34] on button "Close" at bounding box center [638, 36] width 63 height 25
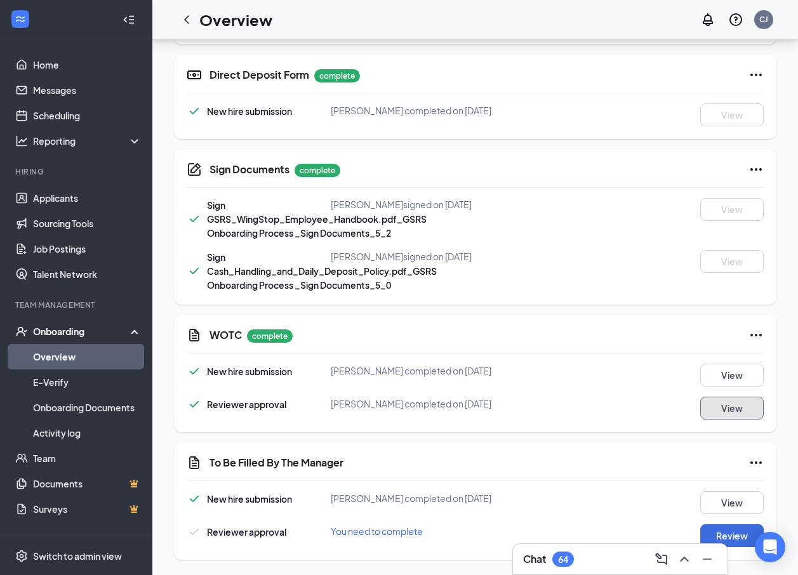
scroll to position [642, 0]
click at [736, 534] on button "Review" at bounding box center [731, 535] width 63 height 23
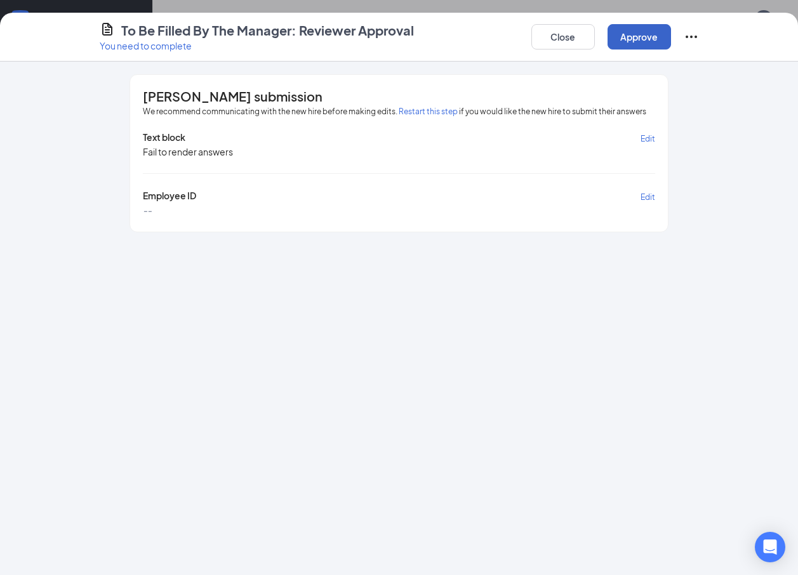
click at [632, 39] on button "Approve" at bounding box center [638, 36] width 63 height 25
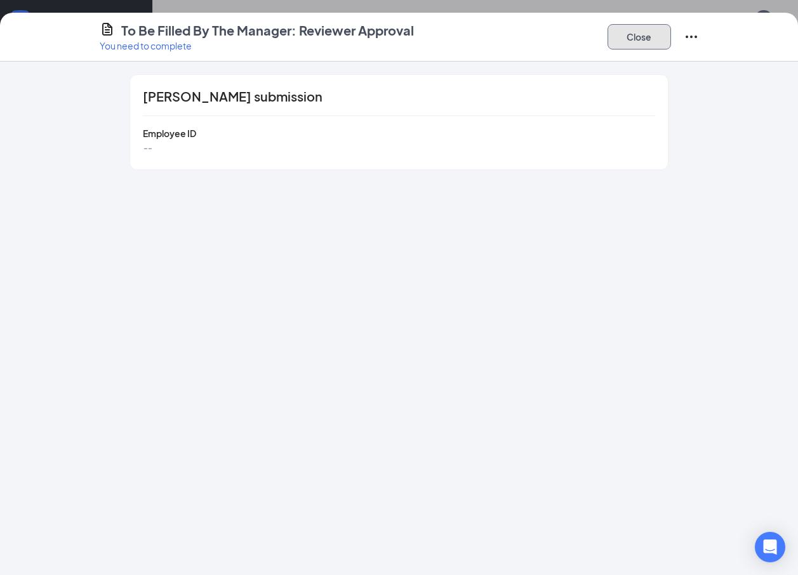
click at [632, 39] on button "Close" at bounding box center [638, 36] width 63 height 25
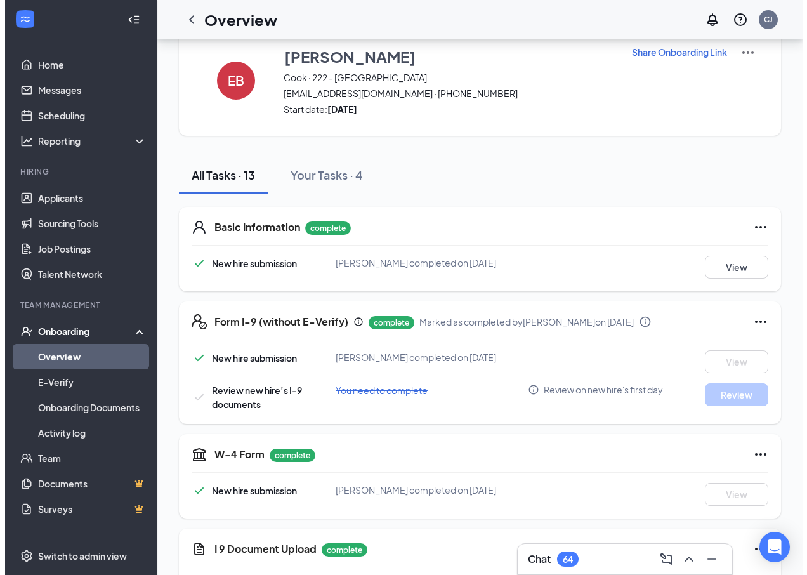
scroll to position [0, 0]
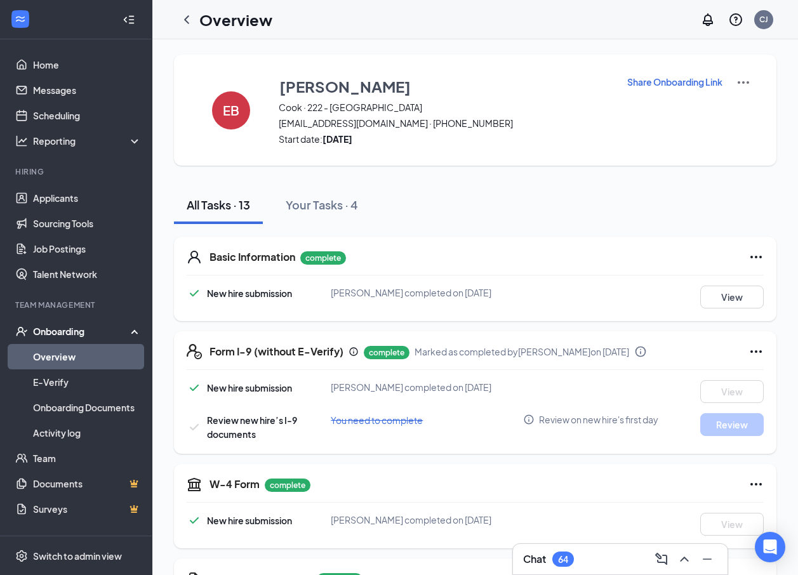
click at [71, 329] on div "Onboarding" at bounding box center [82, 331] width 98 height 13
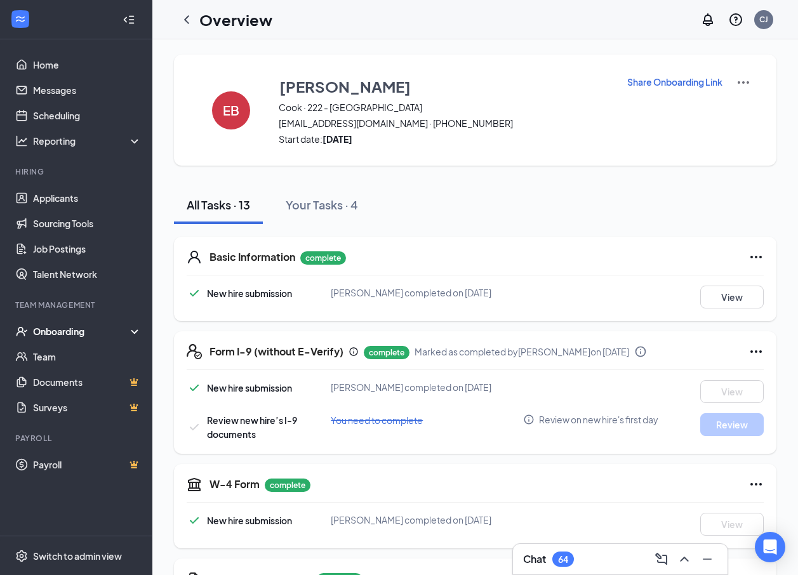
click at [69, 335] on div "Onboarding" at bounding box center [82, 331] width 98 height 13
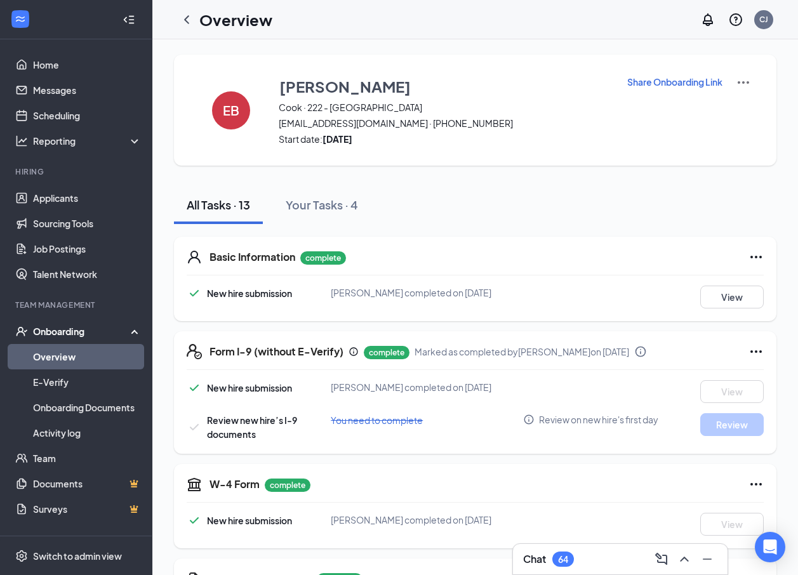
click at [79, 356] on link "Overview" at bounding box center [87, 356] width 109 height 25
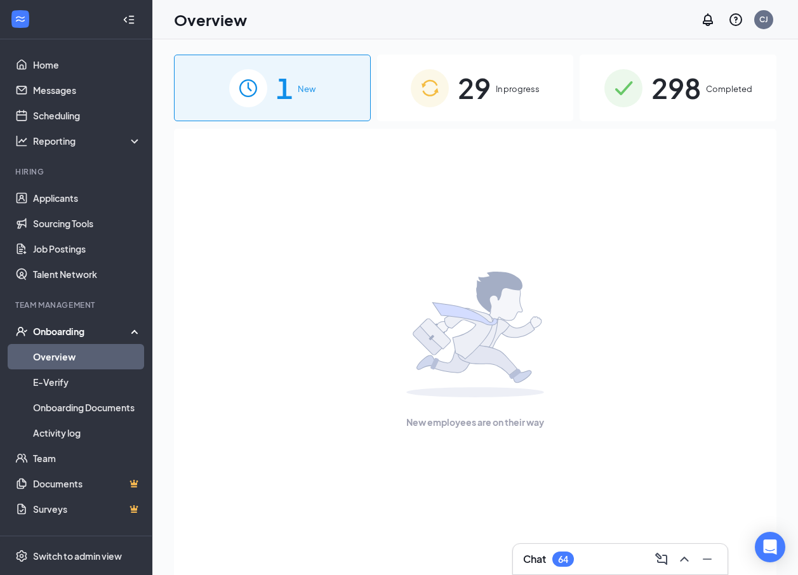
click at [705, 96] on div "298 Completed" at bounding box center [678, 88] width 197 height 67
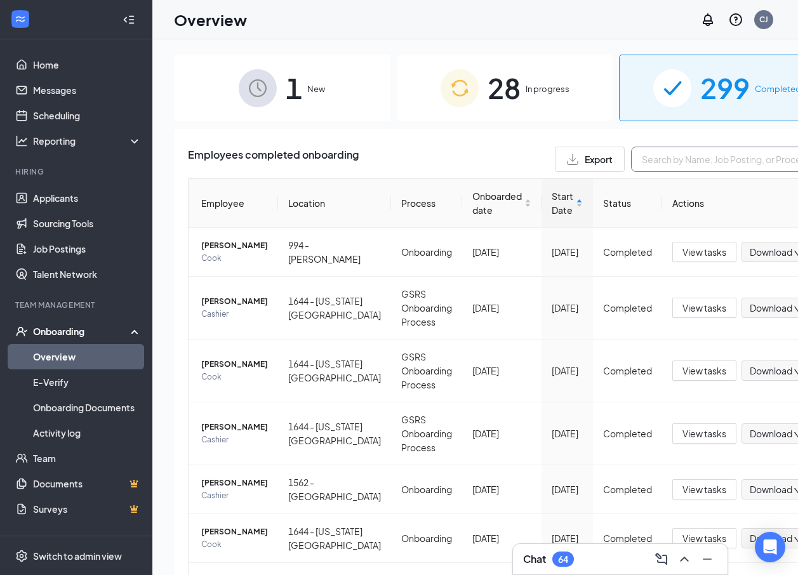
click at [631, 161] on input "text" at bounding box center [726, 159] width 190 height 25
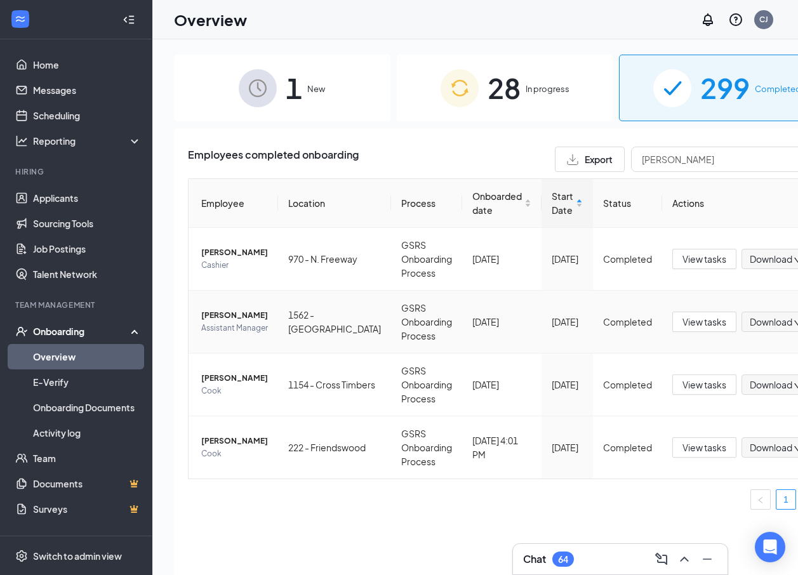
click at [225, 309] on span "[PERSON_NAME]" at bounding box center [234, 315] width 67 height 13
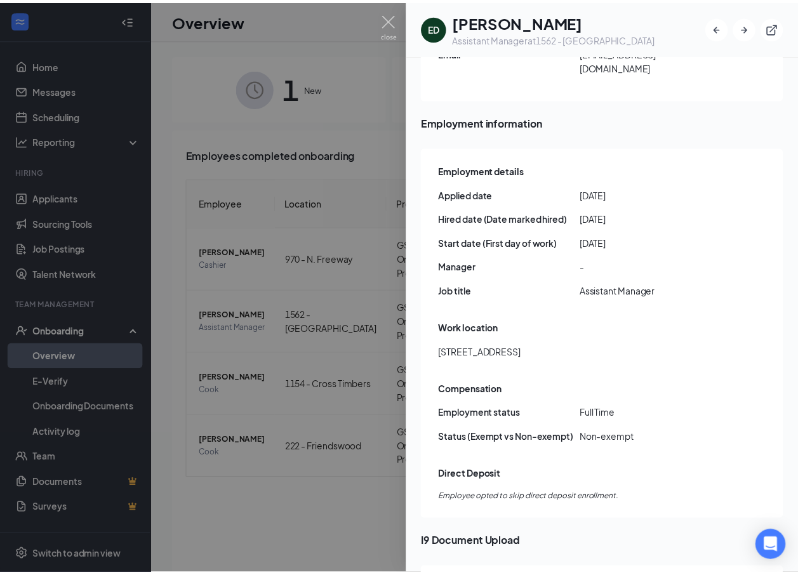
scroll to position [444, 0]
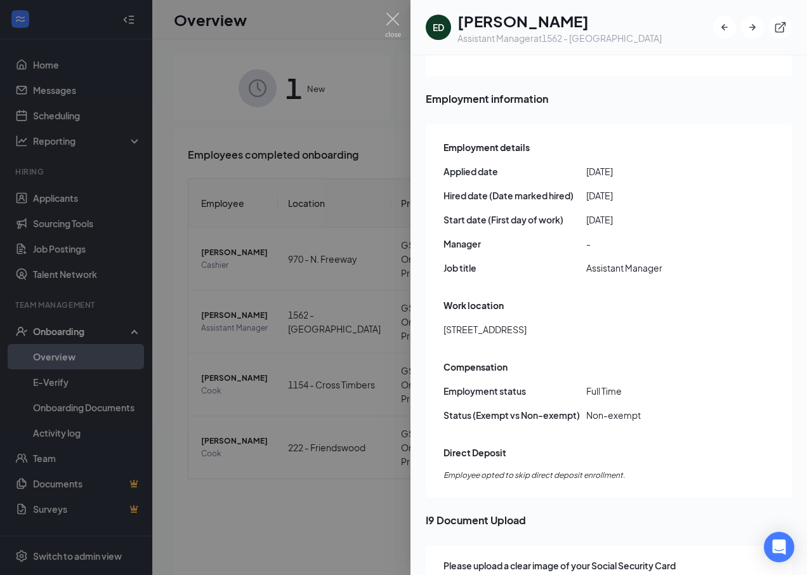
click at [153, 296] on div at bounding box center [403, 287] width 807 height 575
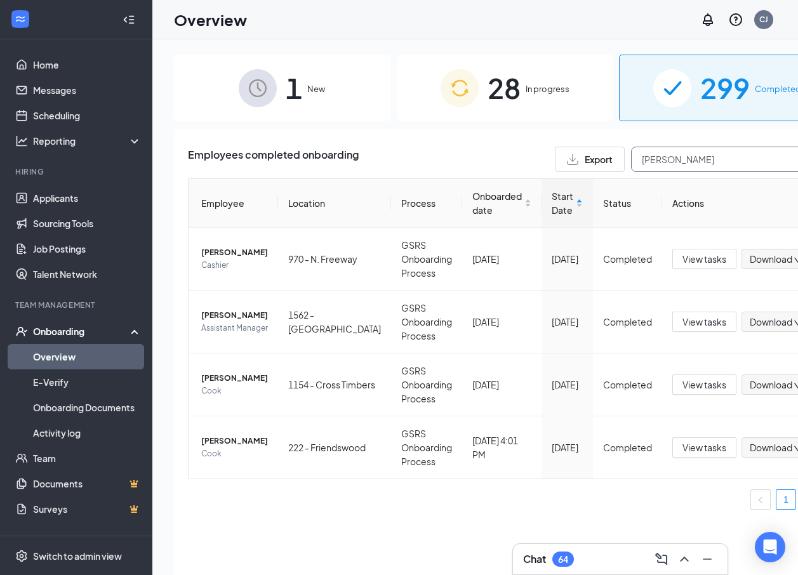
drag, startPoint x: 600, startPoint y: 161, endPoint x: 580, endPoint y: 159, distance: 20.4
click at [631, 159] on input "[PERSON_NAME]" at bounding box center [726, 159] width 190 height 25
type input "john"
